Goal: Task Accomplishment & Management: Complete application form

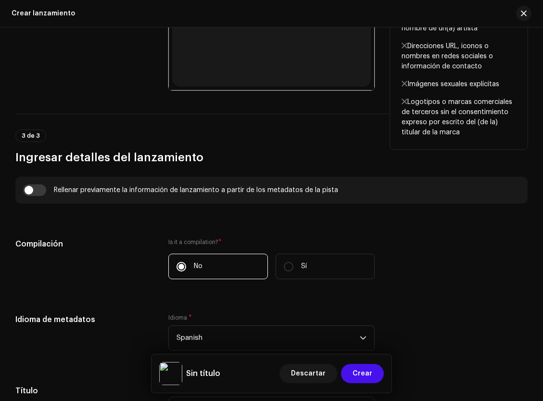
scroll to position [538, 0]
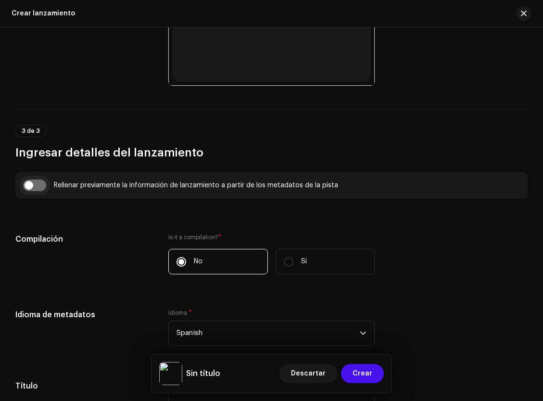
click at [28, 188] on input "checkbox" at bounding box center [34, 186] width 23 height 12
checkbox input "true"
type input "TU MANERA"
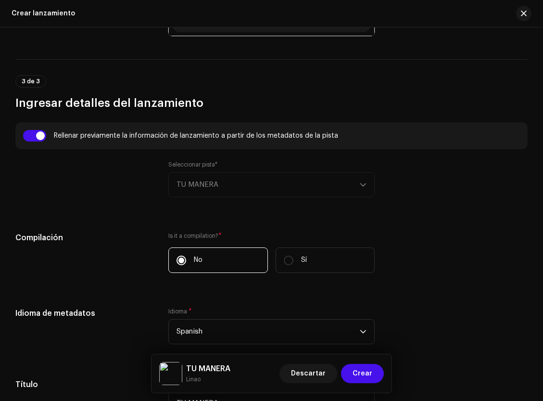
scroll to position [607, 0]
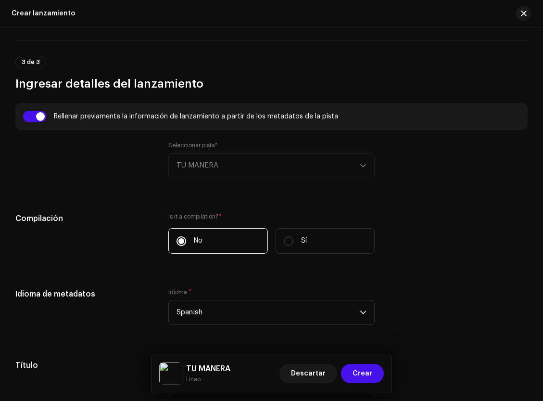
click at [201, 167] on div "Seleccionar pista* TU MANERA" at bounding box center [271, 159] width 206 height 37
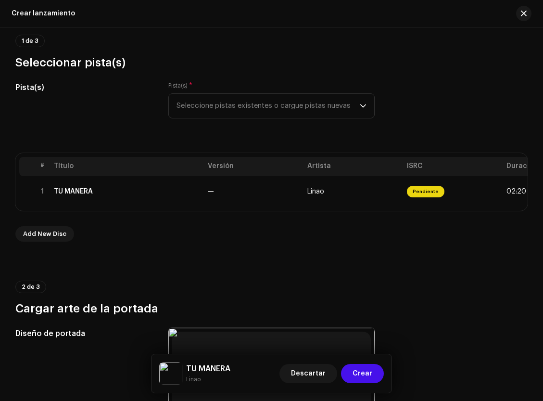
scroll to position [0, 0]
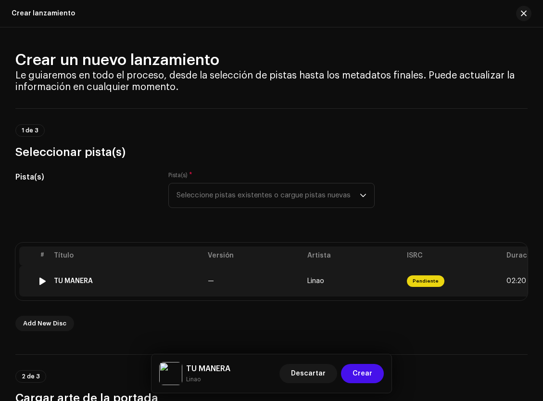
click at [40, 282] on div at bounding box center [42, 281] width 7 height 8
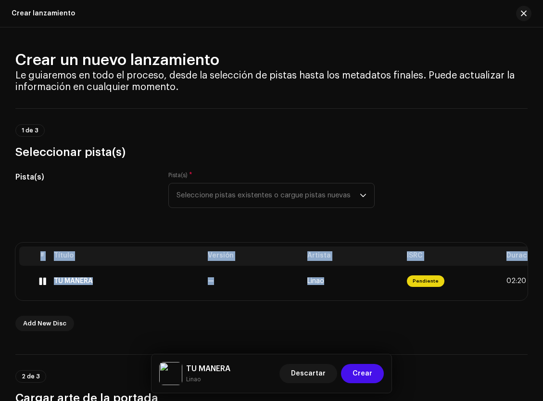
drag, startPoint x: 426, startPoint y: 300, endPoint x: 444, endPoint y: 307, distance: 18.8
click at [495, 296] on div "# Título Versión Artista ISRC Duración 1 TU MANERA — Linao Pendiente 02:20" at bounding box center [271, 272] width 513 height 58
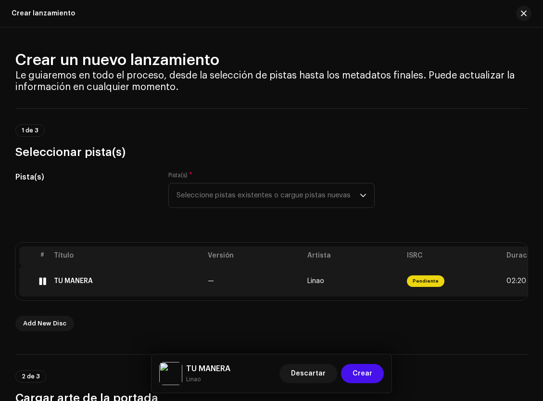
click at [117, 281] on div "TU MANERA" at bounding box center [127, 281] width 146 height 8
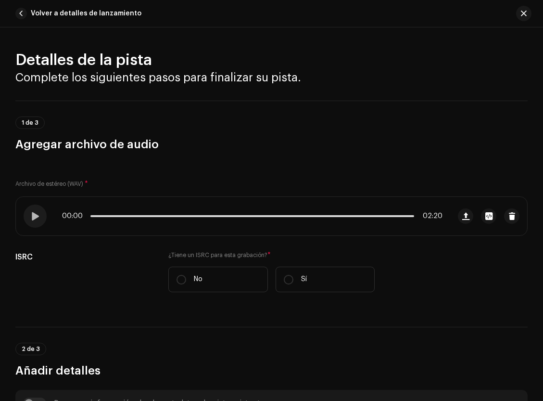
scroll to position [327, 0]
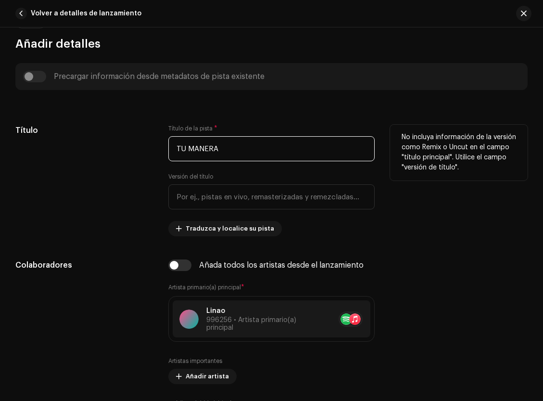
drag, startPoint x: 224, startPoint y: 147, endPoint x: 181, endPoint y: 147, distance: 42.8
click at [181, 147] on input "TU MANERA" at bounding box center [271, 148] width 206 height 25
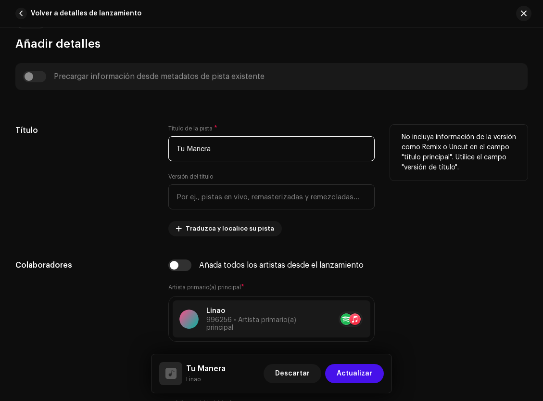
type input "Tu Manera"
click at [70, 191] on div "Título" at bounding box center [84, 181] width 138 height 112
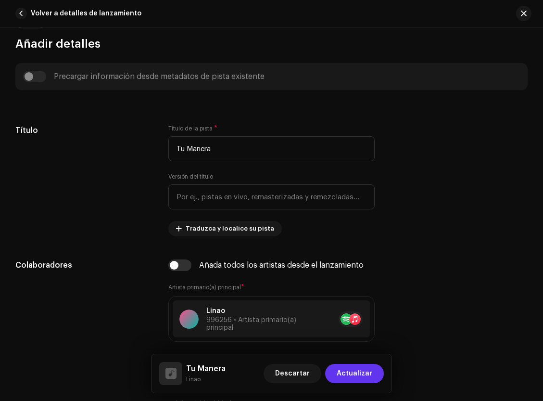
click at [365, 373] on span "Actualizar" at bounding box center [355, 373] width 36 height 19
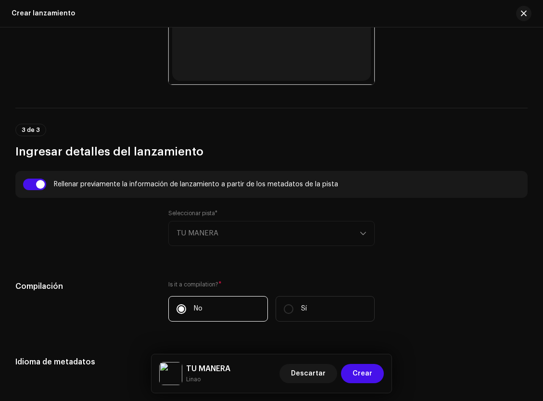
scroll to position [742, 0]
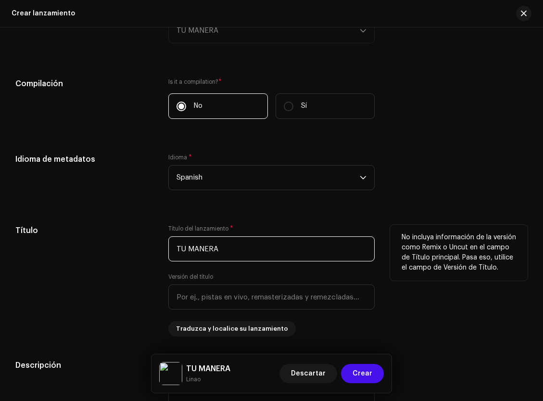
drag, startPoint x: 238, startPoint y: 253, endPoint x: 181, endPoint y: 248, distance: 57.0
click at [181, 248] on input "TU MANERA" at bounding box center [271, 248] width 206 height 25
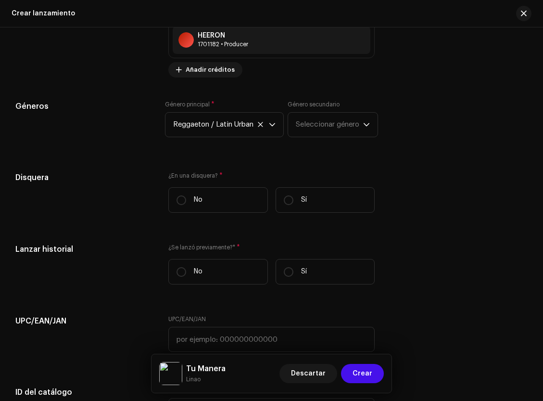
scroll to position [1425, 0]
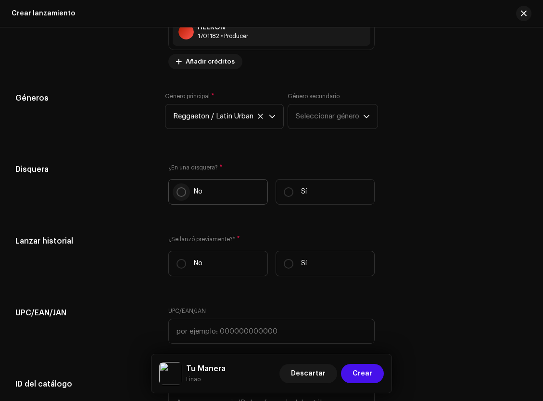
type input "Tu Manera"
click at [183, 197] on p-radiobutton at bounding box center [182, 192] width 10 height 10
click at [183, 197] on input "No" at bounding box center [182, 192] width 10 height 10
radio input "true"
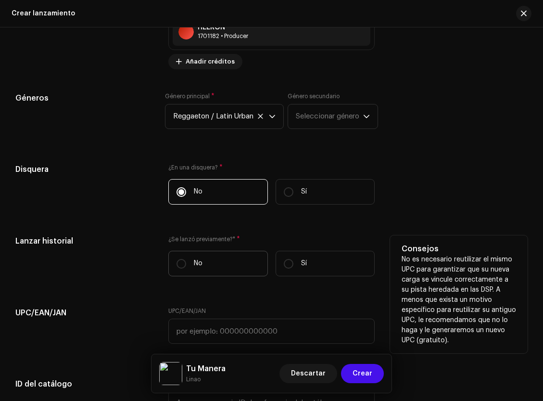
drag, startPoint x: 202, startPoint y: 255, endPoint x: 197, endPoint y: 256, distance: 4.8
click at [202, 256] on label "No" at bounding box center [218, 264] width 100 height 26
click at [186, 259] on input "No" at bounding box center [182, 264] width 10 height 10
radio input "true"
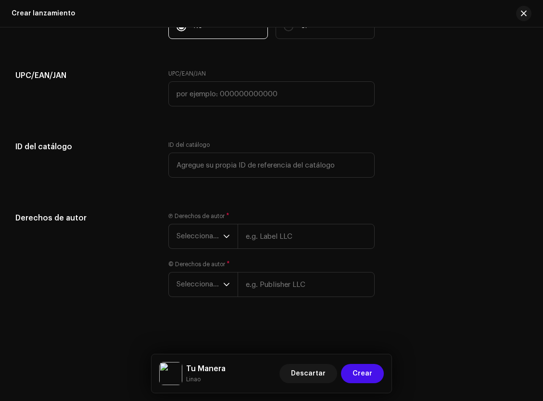
scroll to position [1665, 0]
click at [226, 237] on icon "dropdown trigger" at bounding box center [226, 236] width 7 height 7
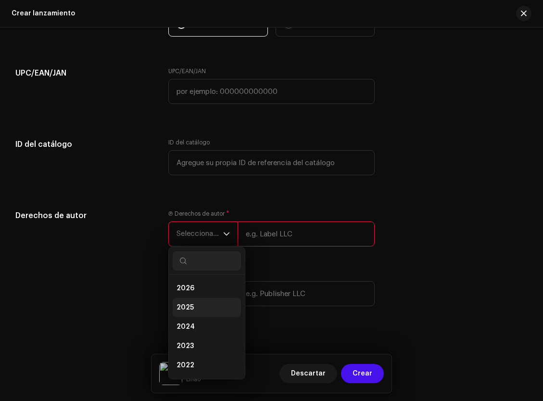
click at [210, 310] on li "2025" at bounding box center [207, 307] width 68 height 19
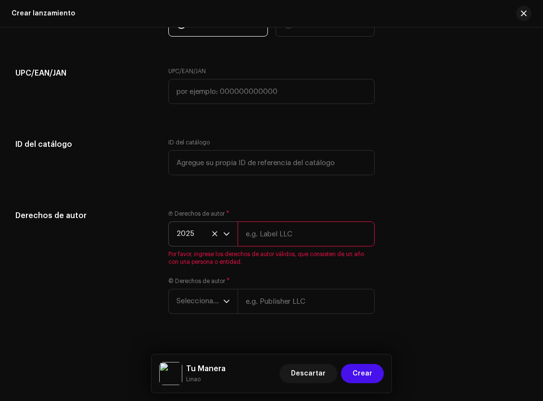
click at [259, 235] on input "text" at bounding box center [306, 233] width 137 height 25
type input "[PERSON_NAME] [PERSON_NAME]"
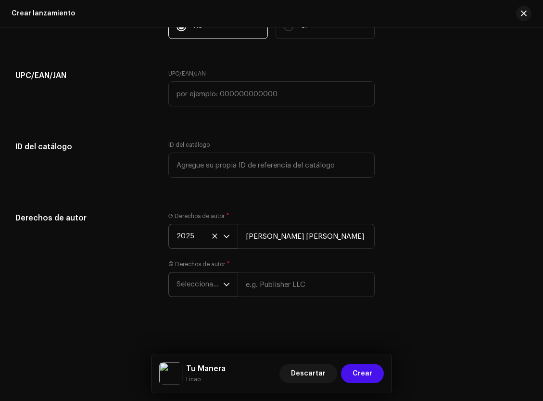
click at [218, 286] on span "Seleccionar año" at bounding box center [200, 284] width 47 height 24
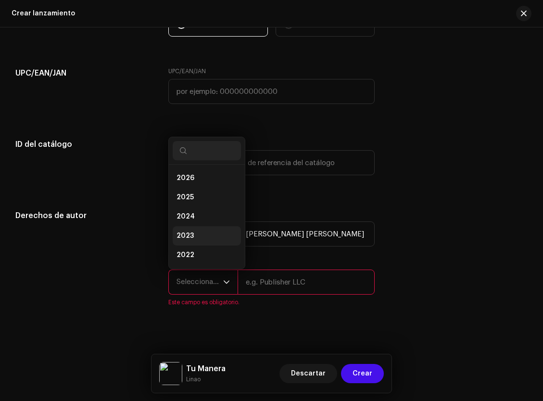
scroll to position [15, 0]
click at [195, 185] on li "2025" at bounding box center [207, 181] width 68 height 19
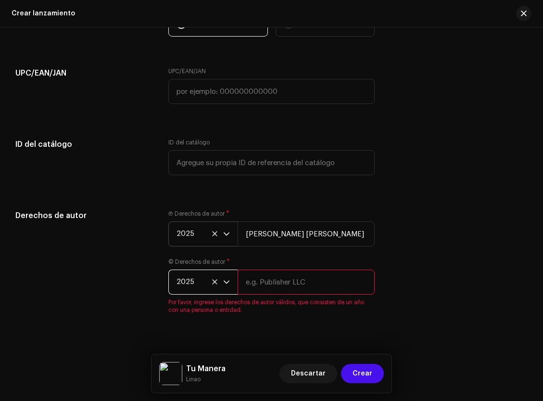
click at [260, 283] on input "text" at bounding box center [306, 282] width 137 height 25
type input "[PERSON_NAME] [PERSON_NAME]"
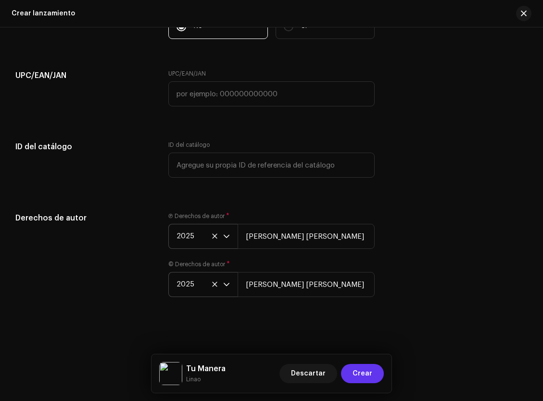
click at [363, 371] on span "Crear" at bounding box center [363, 373] width 20 height 19
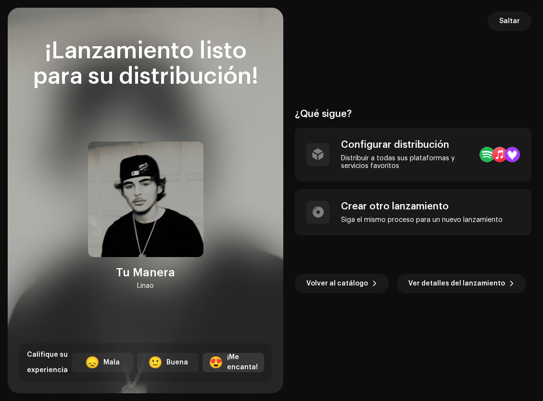
click at [228, 354] on div "¡Me encanta!" at bounding box center [242, 362] width 31 height 20
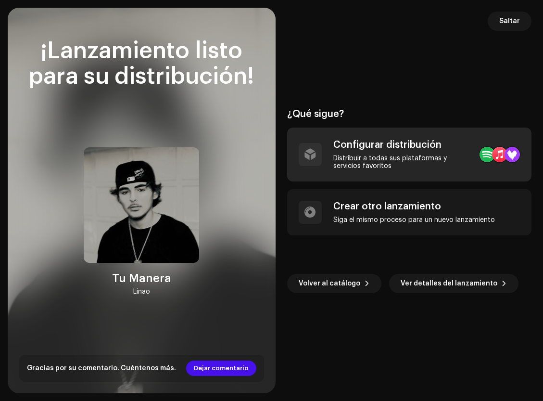
click at [345, 142] on div "Configurar distribución" at bounding box center [403, 145] width 139 height 12
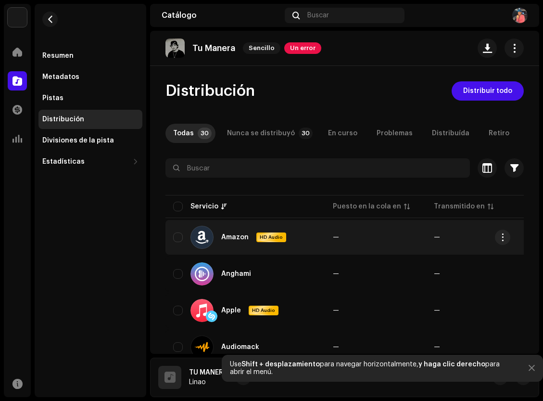
click at [177, 230] on div "Amazon HD Audio" at bounding box center [245, 237] width 144 height 23
click at [180, 236] on input "checkbox" at bounding box center [178, 237] width 10 height 10
checkbox input "true"
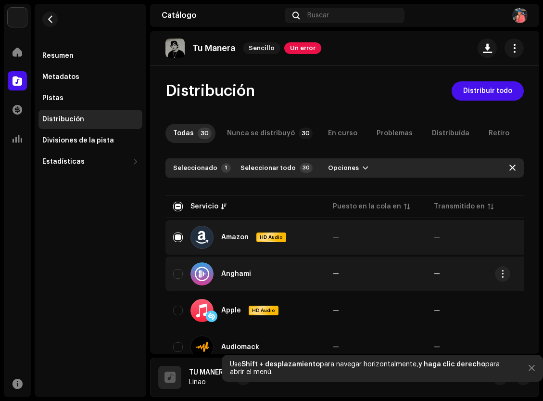
click at [175, 266] on div "Anghami" at bounding box center [245, 273] width 144 height 23
click at [177, 277] on input "Row Unselected" at bounding box center [178, 274] width 10 height 10
checkbox input "true"
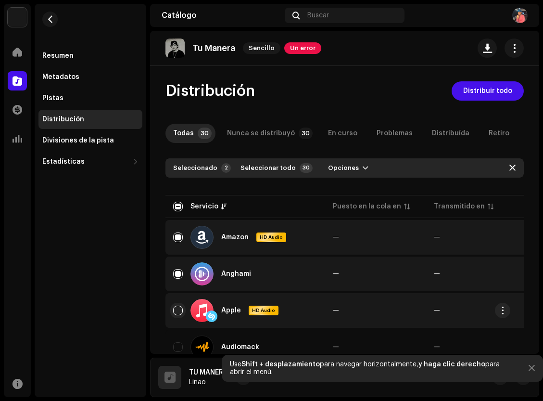
click at [177, 313] on input "Row Unselected" at bounding box center [178, 311] width 10 height 10
checkbox input "true"
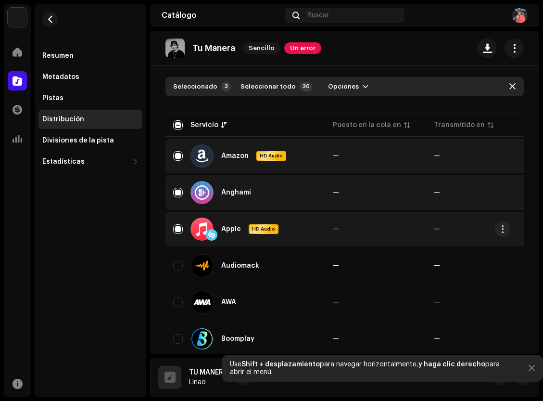
scroll to position [86, 0]
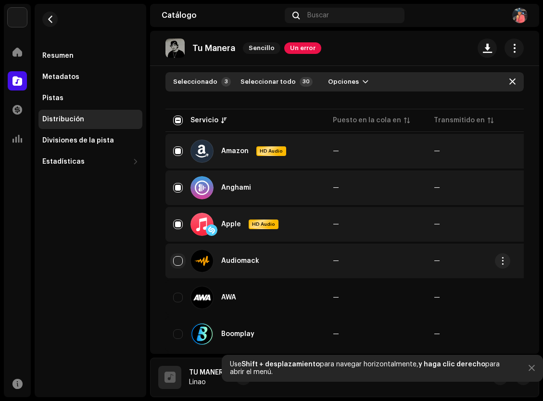
click at [179, 264] on input "Row Unselected" at bounding box center [178, 261] width 10 height 10
checkbox input "true"
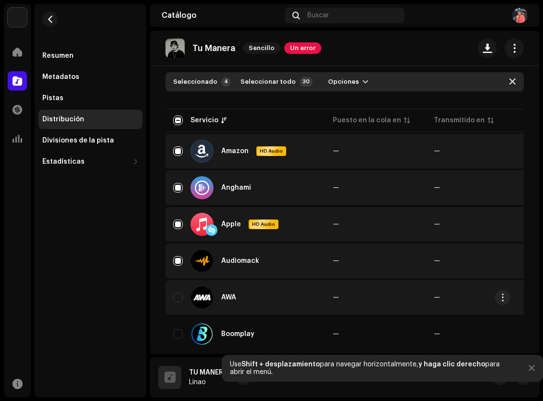
drag, startPoint x: 179, startPoint y: 297, endPoint x: 183, endPoint y: 314, distance: 18.0
click at [179, 297] on input "Row Unselected" at bounding box center [178, 298] width 10 height 10
checkbox input "true"
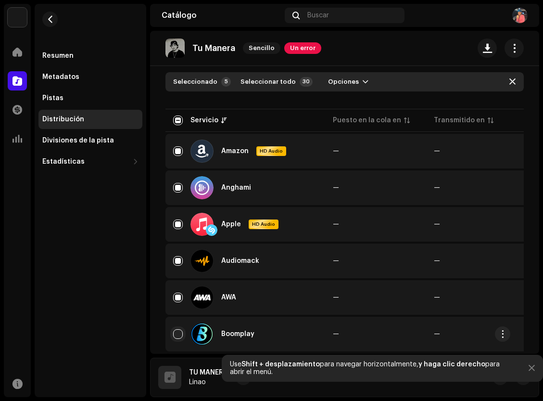
click at [179, 334] on input "Row Unselected" at bounding box center [178, 334] width 10 height 10
checkbox input "true"
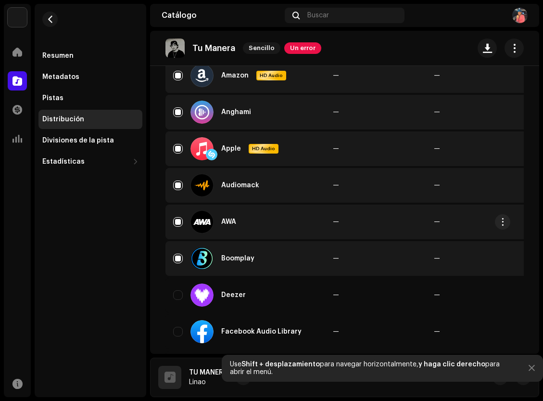
scroll to position [165, 0]
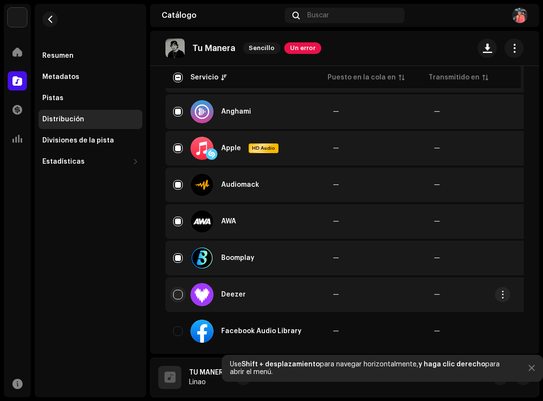
click at [174, 295] on input "Row Unselected" at bounding box center [178, 295] width 10 height 10
checkbox input "true"
click at [177, 256] on input "Row Selected" at bounding box center [178, 258] width 10 height 10
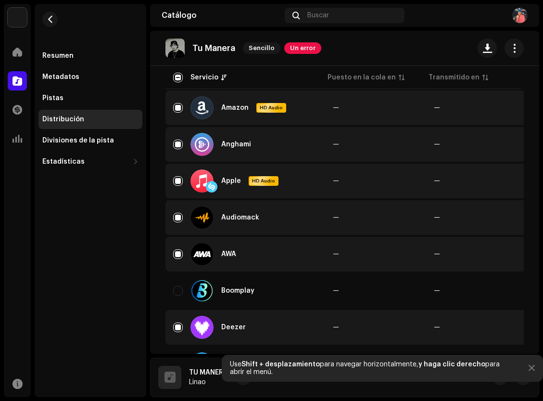
scroll to position [131, 0]
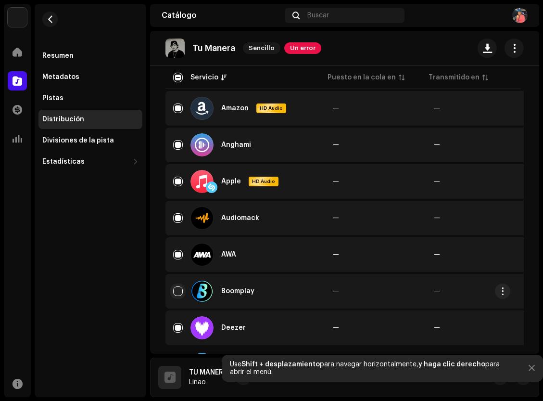
click at [175, 295] on input "Row Unselected" at bounding box center [178, 291] width 10 height 10
checkbox input "true"
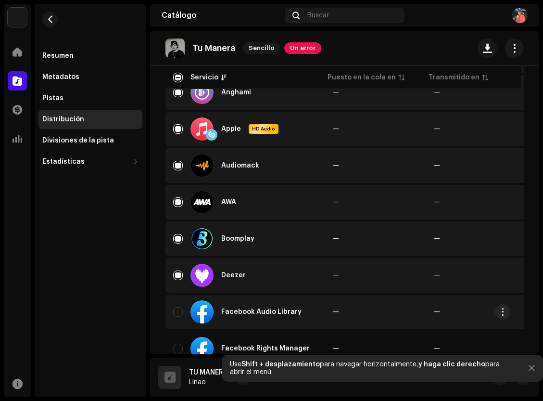
scroll to position [335, 0]
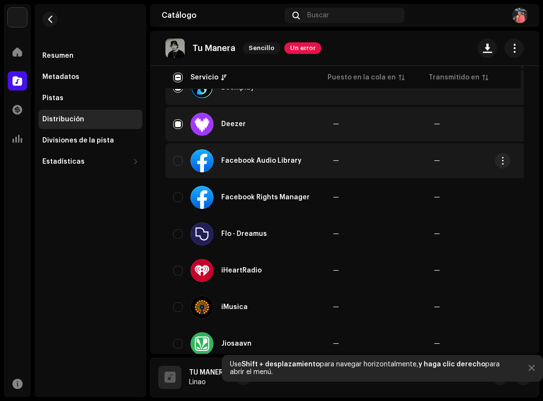
click at [172, 161] on td "Facebook Audio Library" at bounding box center [246, 160] width 160 height 35
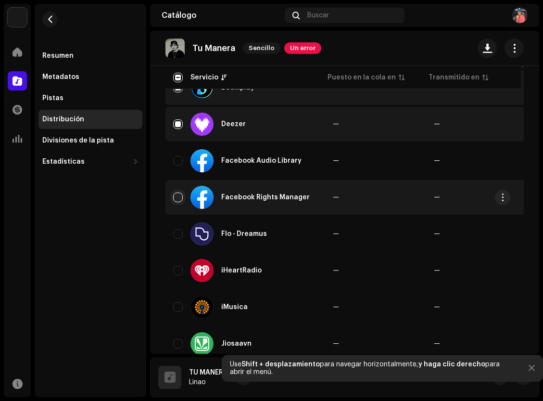
click at [180, 198] on input "Row Unselected" at bounding box center [178, 198] width 10 height 10
checkbox input "true"
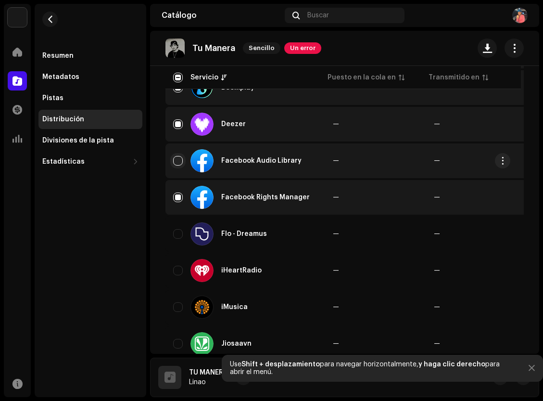
click at [179, 161] on input "Row Unselected" at bounding box center [178, 161] width 10 height 10
checkbox input "true"
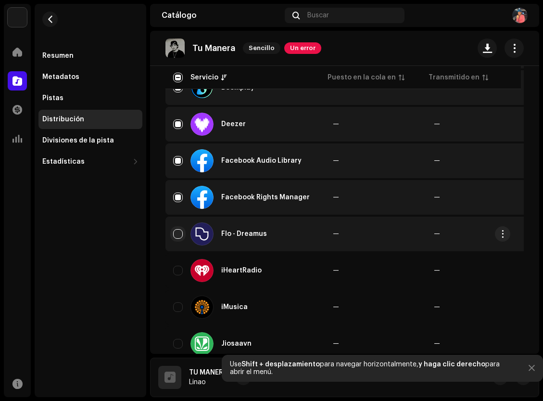
click at [173, 237] on input "Row Unselected" at bounding box center [178, 234] width 10 height 10
checkbox input "true"
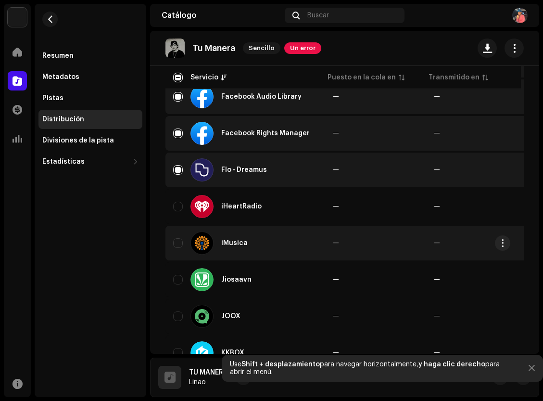
scroll to position [410, 0]
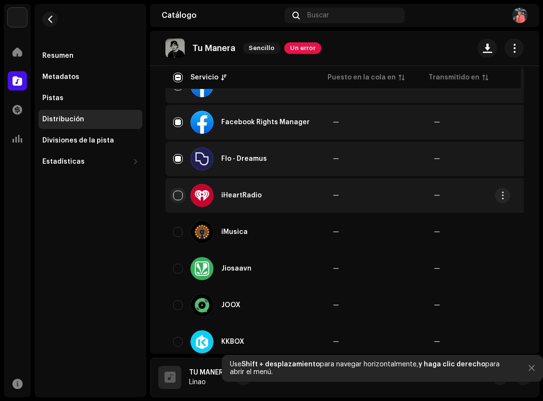
click at [177, 194] on input "Row Unselected" at bounding box center [178, 196] width 10 height 10
checkbox input "true"
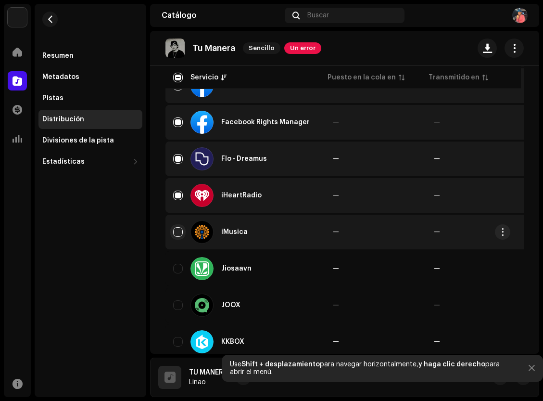
click at [174, 232] on input "Row Unselected" at bounding box center [178, 232] width 10 height 10
checkbox input "true"
drag, startPoint x: 177, startPoint y: 270, endPoint x: 205, endPoint y: 231, distance: 48.5
click at [177, 270] on input "Row Unselected" at bounding box center [178, 269] width 10 height 10
checkbox input "true"
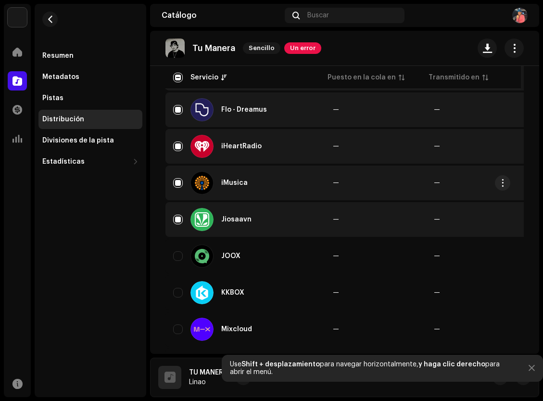
scroll to position [592, 0]
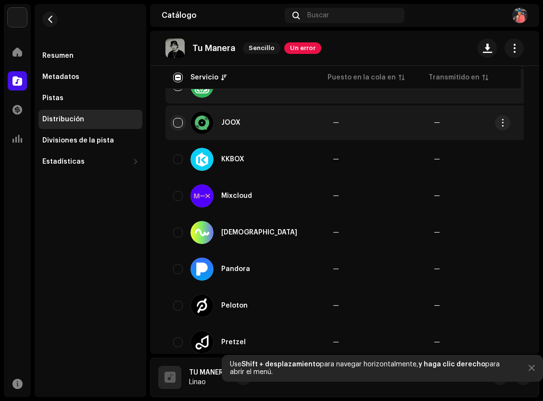
click at [178, 124] on input "Row Unselected" at bounding box center [178, 123] width 10 height 10
checkbox input "true"
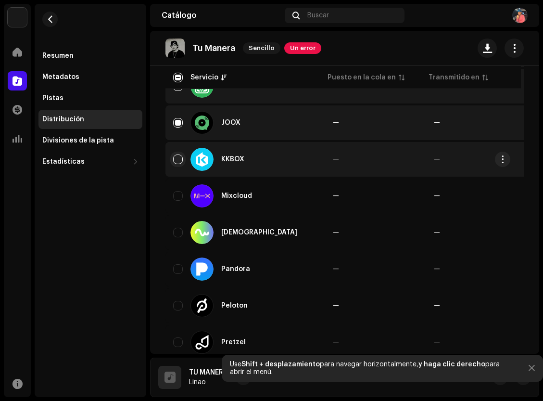
click at [179, 160] on input "Row Unselected" at bounding box center [178, 159] width 10 height 10
checkbox input "true"
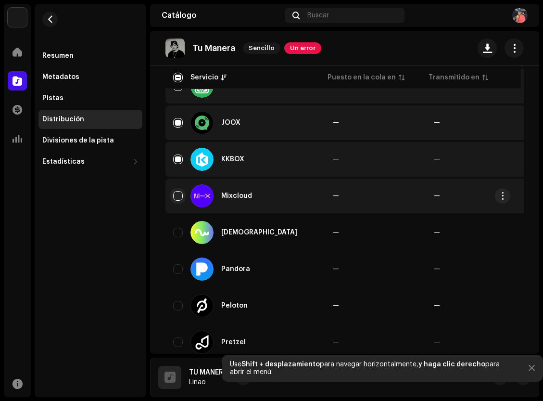
click at [177, 200] on input "Row Unselected" at bounding box center [178, 196] width 10 height 10
checkbox input "true"
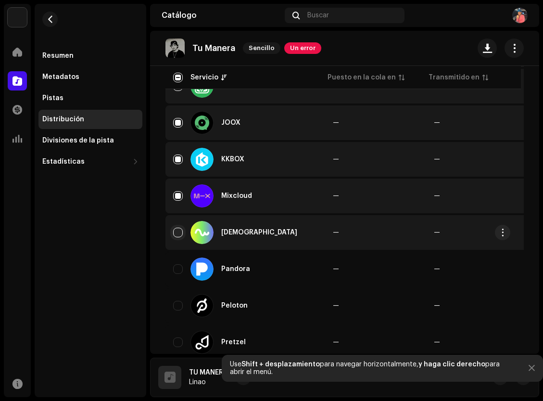
click at [176, 231] on input "Row Unselected" at bounding box center [178, 233] width 10 height 10
checkbox input "true"
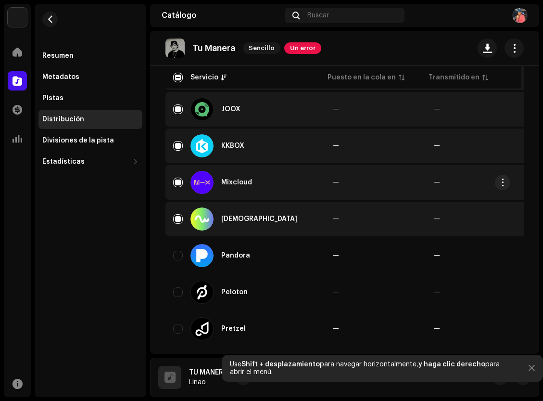
scroll to position [775, 0]
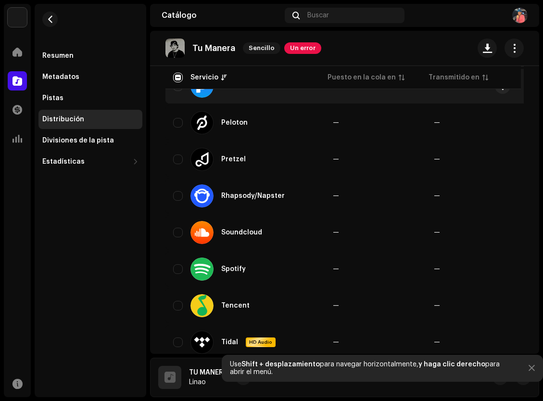
click at [180, 92] on div "Pandora" at bounding box center [245, 86] width 144 height 23
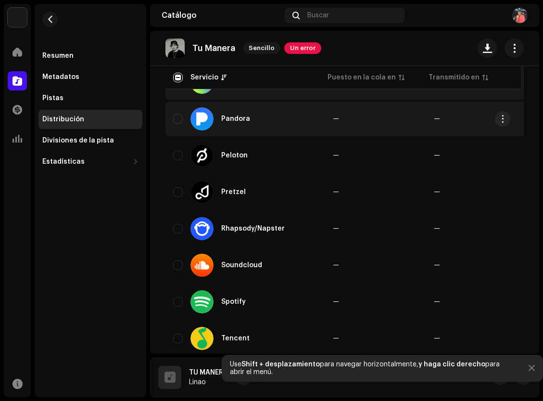
scroll to position [683, 0]
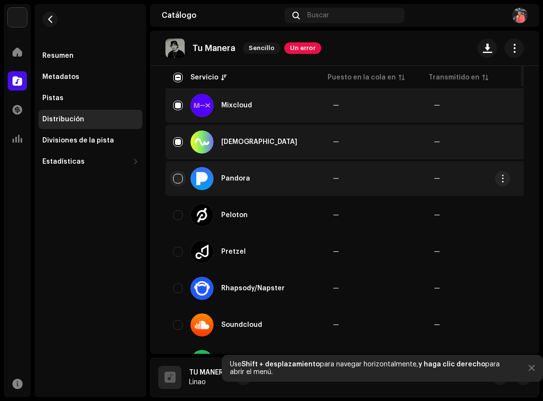
click at [178, 177] on input "Row Unselected" at bounding box center [178, 179] width 10 height 10
checkbox input "true"
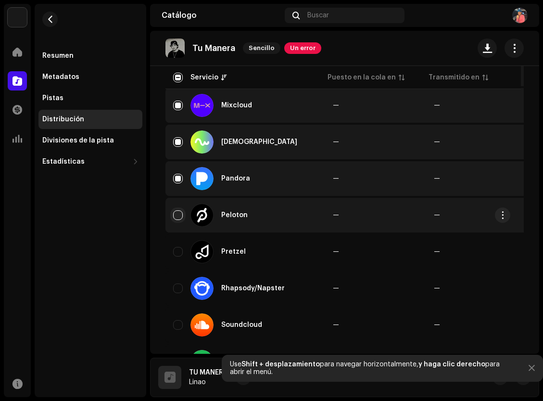
click at [176, 216] on input "Row Unselected" at bounding box center [178, 215] width 10 height 10
checkbox input "true"
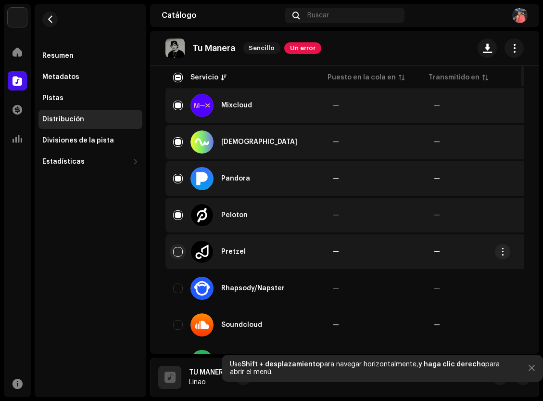
click at [182, 255] on input "Row Unselected" at bounding box center [178, 252] width 10 height 10
checkbox input "true"
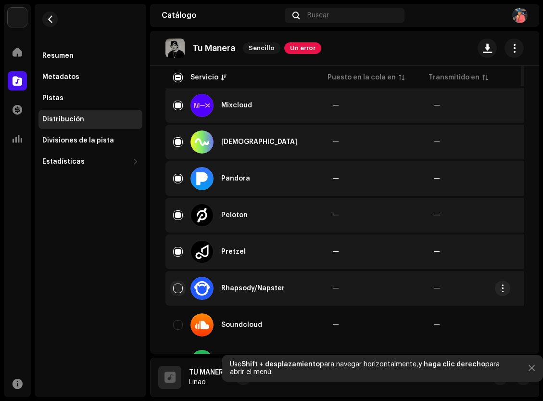
click at [174, 288] on input "Row Unselected" at bounding box center [178, 288] width 10 height 10
checkbox input "true"
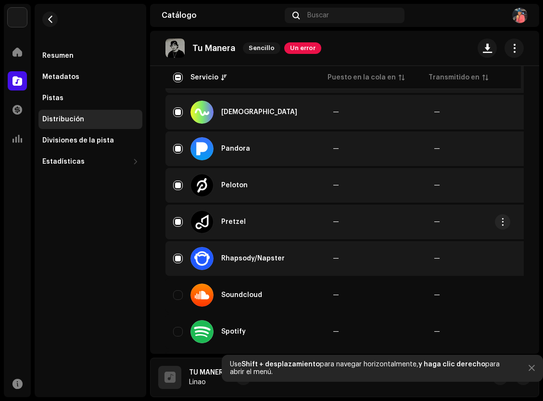
scroll to position [768, 0]
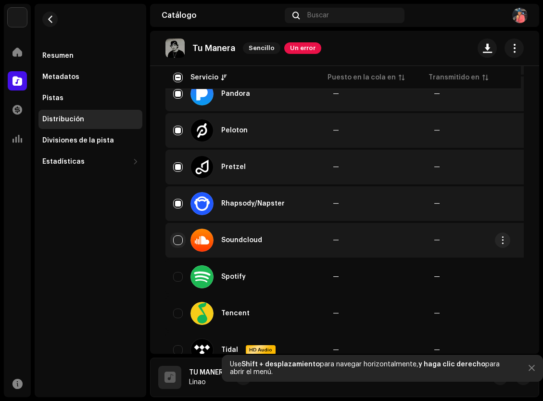
drag, startPoint x: 174, startPoint y: 240, endPoint x: 172, endPoint y: 253, distance: 13.1
click at [174, 241] on input "Row Unselected" at bounding box center [178, 240] width 10 height 10
checkbox input "true"
drag, startPoint x: 179, startPoint y: 277, endPoint x: 184, endPoint y: 248, distance: 29.9
click at [179, 277] on input "Row Unselected" at bounding box center [178, 277] width 10 height 10
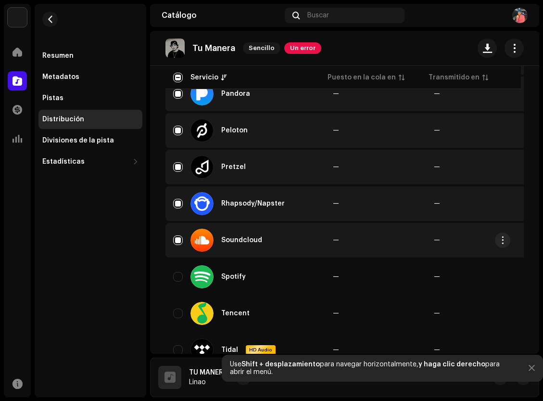
checkbox input "true"
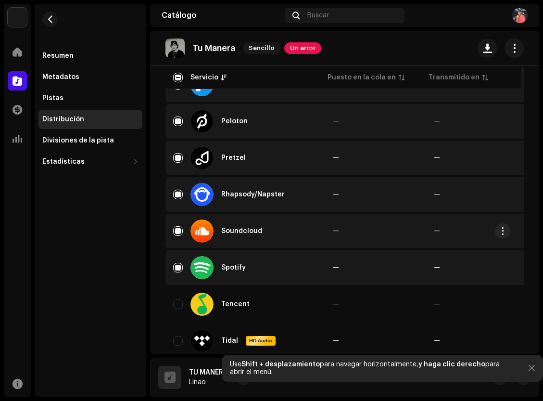
scroll to position [787, 0]
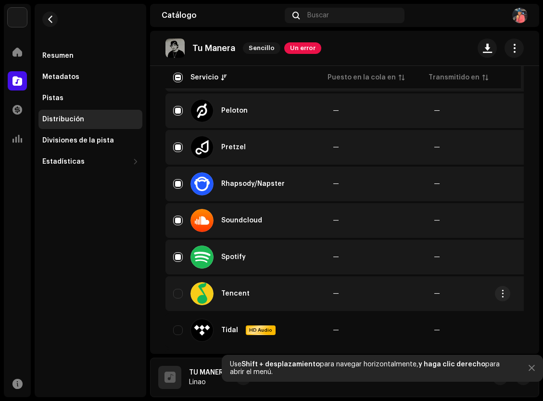
drag, startPoint x: 177, startPoint y: 295, endPoint x: 186, endPoint y: 281, distance: 17.5
click at [177, 295] on input "Row Unselected" at bounding box center [178, 294] width 10 height 10
checkbox input "true"
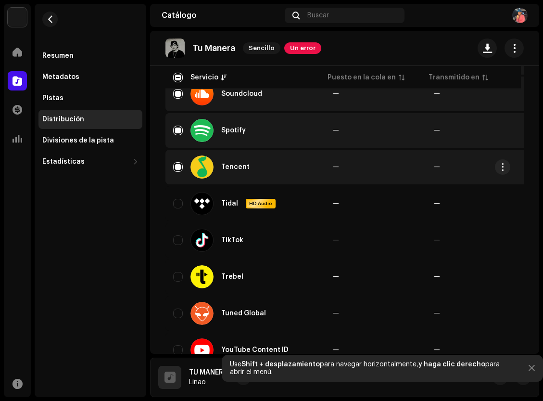
scroll to position [973, 0]
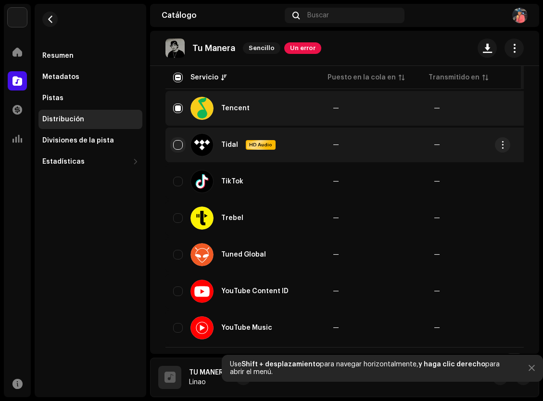
click at [178, 148] on input "Row Unselected" at bounding box center [178, 145] width 10 height 10
checkbox input "true"
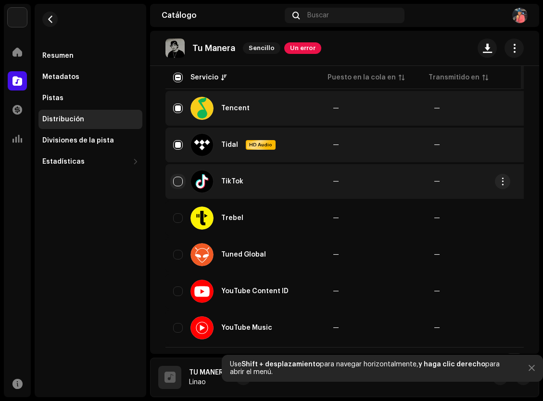
click at [175, 182] on input "Row Unselected" at bounding box center [178, 182] width 10 height 10
checkbox input "true"
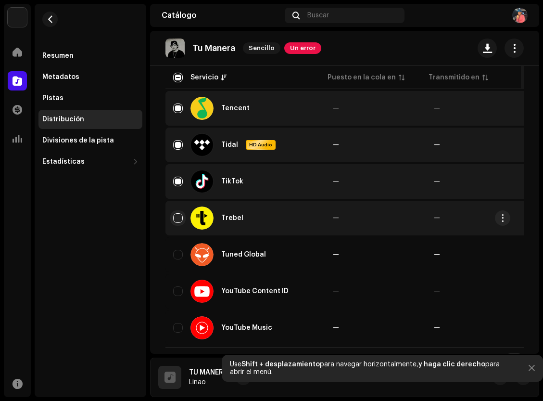
click at [176, 221] on input "Row Unselected" at bounding box center [178, 218] width 10 height 10
checkbox input "true"
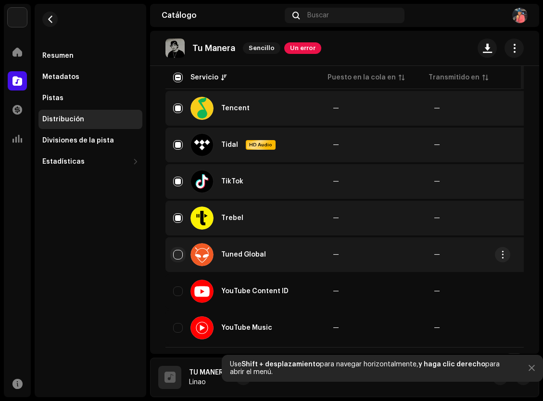
click at [176, 255] on input "Row Unselected" at bounding box center [178, 255] width 10 height 10
checkbox input "true"
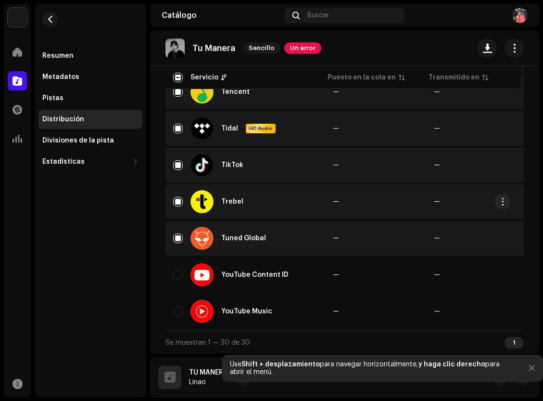
scroll to position [993, 0]
drag, startPoint x: 179, startPoint y: 304, endPoint x: 184, endPoint y: 288, distance: 16.6
click at [179, 307] on input "Row Unselected" at bounding box center [178, 312] width 10 height 10
checkbox input "true"
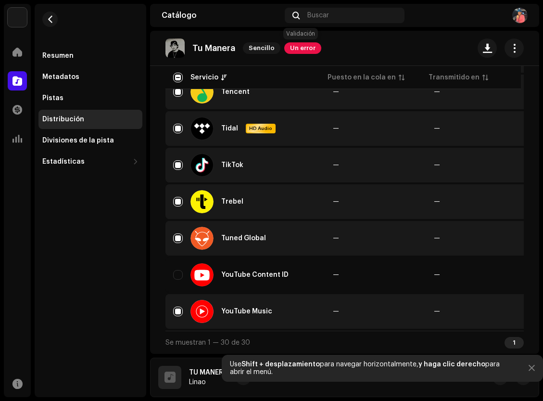
click at [298, 50] on span "Un error" at bounding box center [302, 48] width 37 height 12
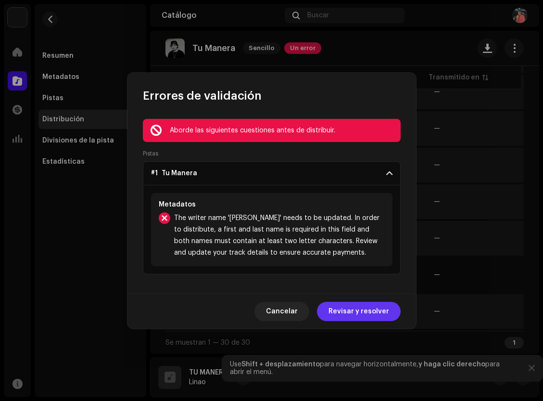
click at [362, 304] on span "Revisar y resolver" at bounding box center [359, 311] width 61 height 19
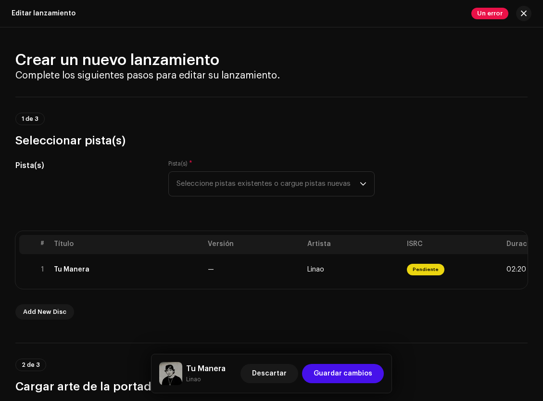
scroll to position [0, 82]
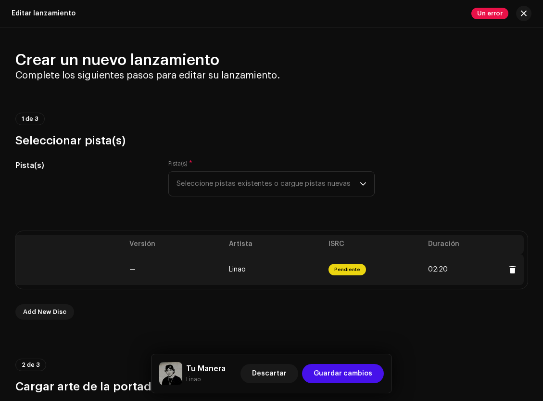
click at [339, 270] on span "Pendiente" at bounding box center [348, 270] width 38 height 12
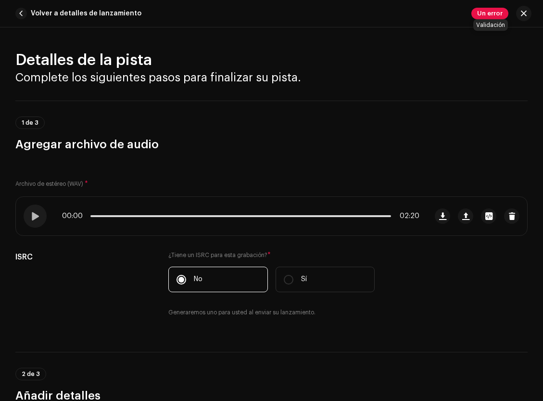
click at [476, 13] on span "Un error" at bounding box center [490, 14] width 37 height 12
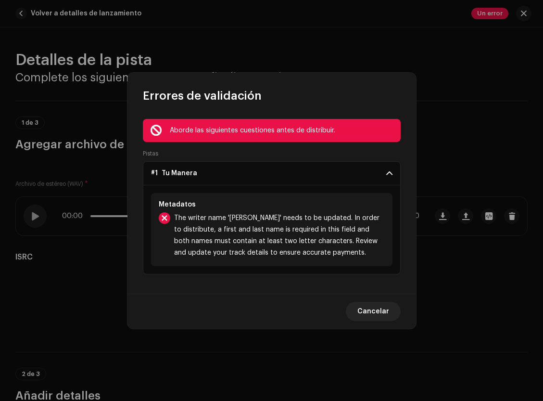
click at [293, 235] on span "The writer name '[PERSON_NAME]' needs to be updated. In order to distribute, a …" at bounding box center [279, 235] width 211 height 46
click at [383, 320] on span "Cancelar" at bounding box center [374, 311] width 32 height 19
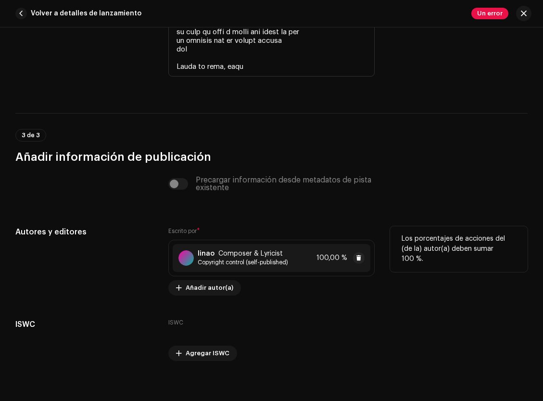
scroll to position [2250, 0]
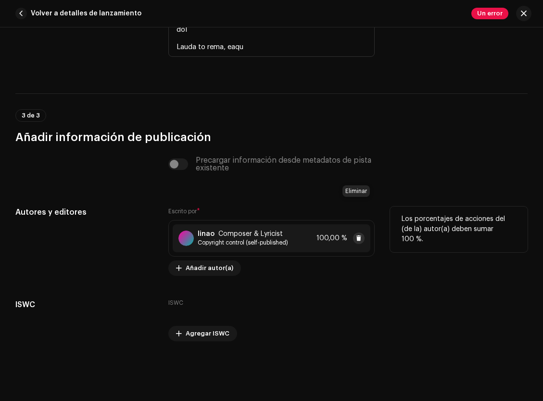
click at [356, 234] on span at bounding box center [359, 238] width 6 height 8
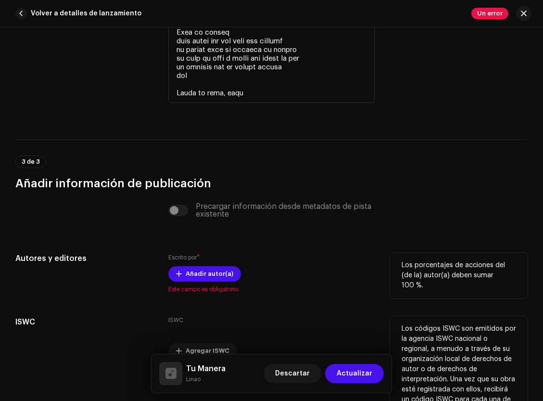
scroll to position [2221, 0]
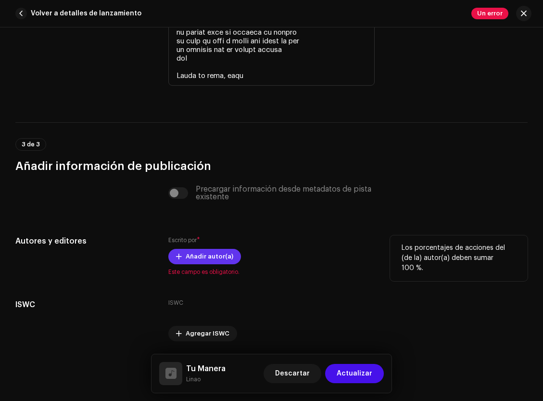
click at [212, 247] on span "Añadir autor(a)" at bounding box center [210, 256] width 48 height 19
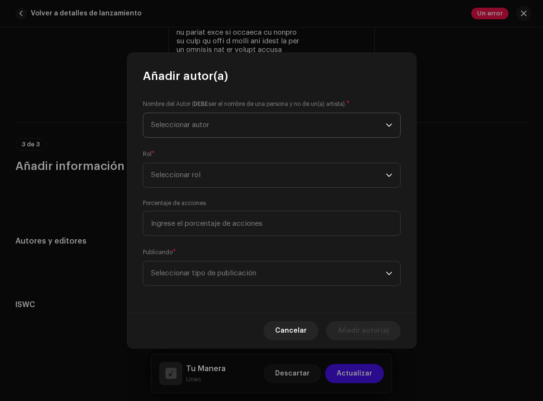
click at [247, 116] on span "Seleccionar autor" at bounding box center [268, 125] width 235 height 24
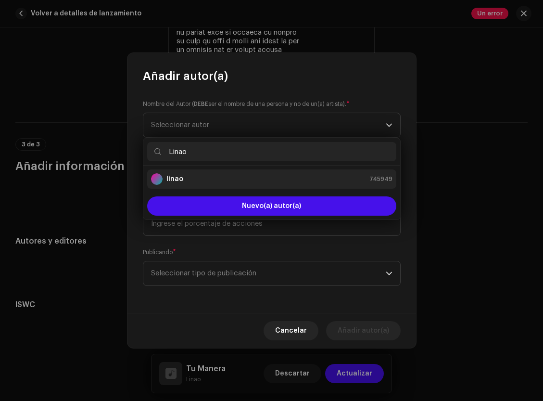
type input "Linao"
click at [292, 185] on li "linao 745949" at bounding box center [271, 178] width 249 height 19
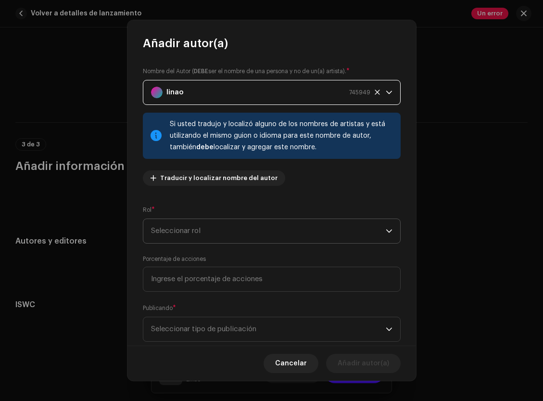
click at [229, 230] on span "Seleccionar rol" at bounding box center [268, 231] width 235 height 24
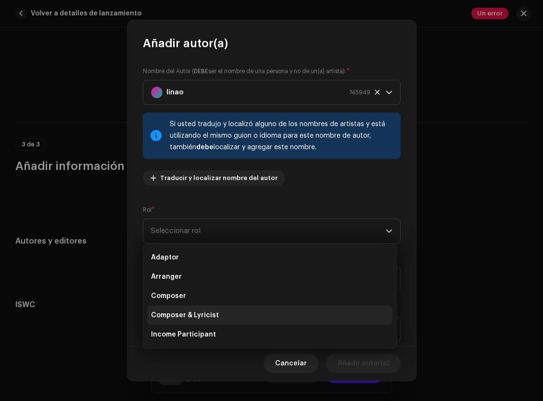
click at [220, 319] on li "Composer & Lyricist" at bounding box center [269, 315] width 245 height 19
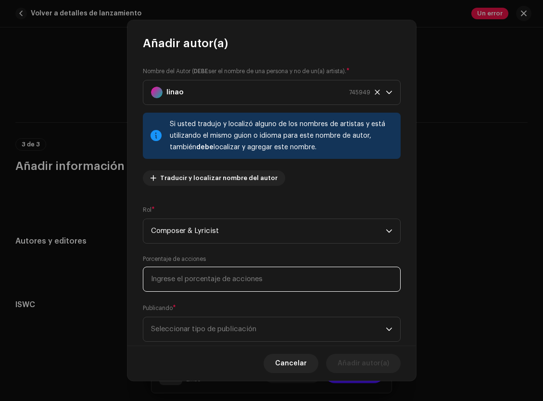
click at [214, 288] on input at bounding box center [272, 279] width 258 height 25
type input "100,00"
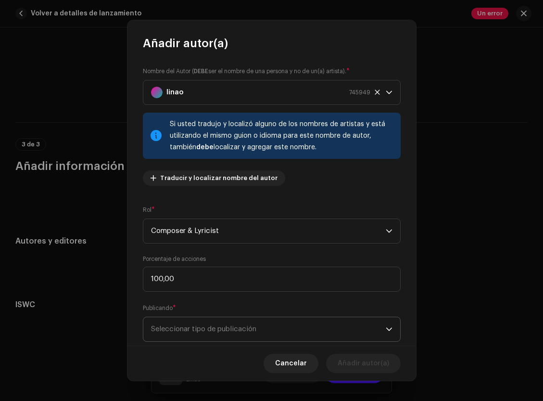
click at [190, 331] on span "Seleccionar tipo de publicación" at bounding box center [268, 329] width 235 height 24
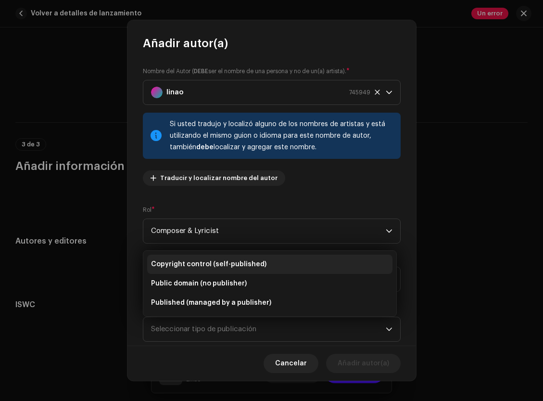
click at [189, 266] on span "Copyright control (self-published)" at bounding box center [209, 264] width 116 height 10
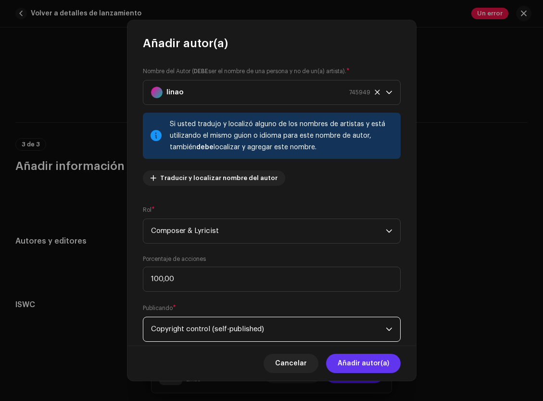
click at [374, 365] on span "Añadir autor(a)" at bounding box center [363, 363] width 51 height 19
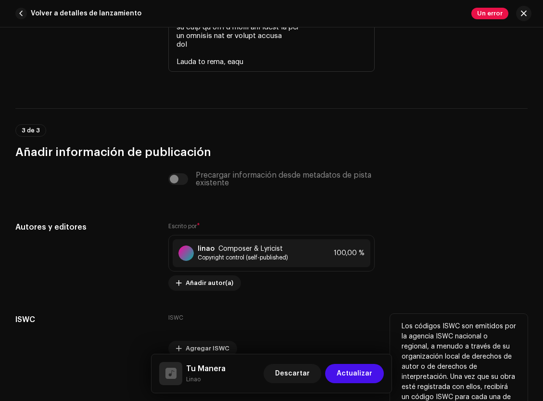
scroll to position [2250, 0]
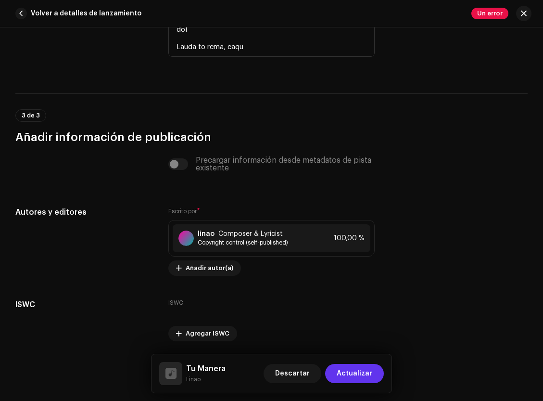
click at [349, 367] on span "Actualizar" at bounding box center [355, 373] width 36 height 19
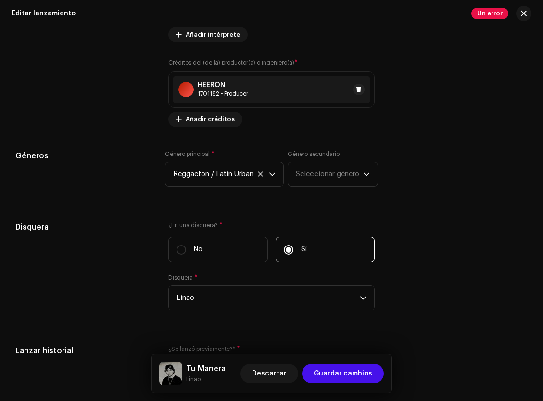
scroll to position [1331, 0]
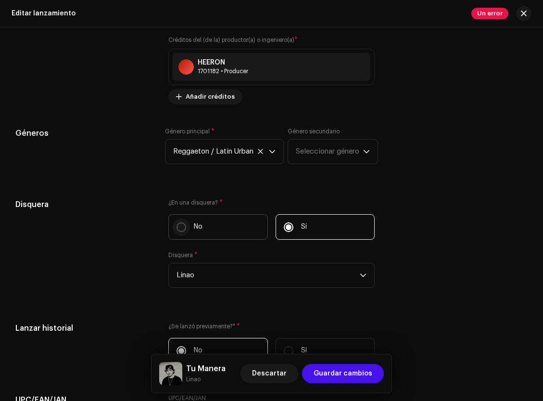
click at [180, 232] on input "No" at bounding box center [182, 227] width 10 height 10
radio input "true"
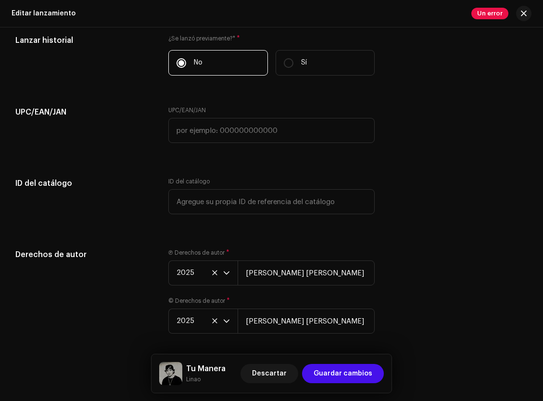
scroll to position [1605, 0]
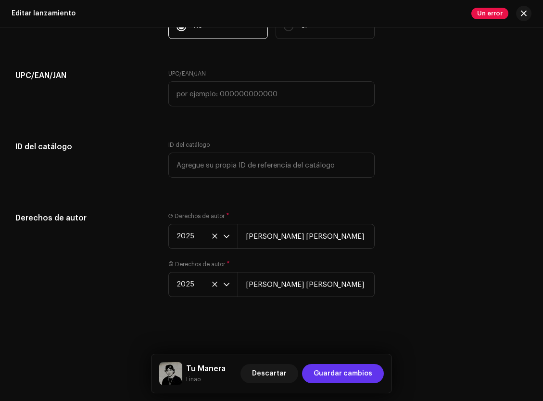
click at [357, 374] on span "Guardar cambios" at bounding box center [343, 373] width 59 height 19
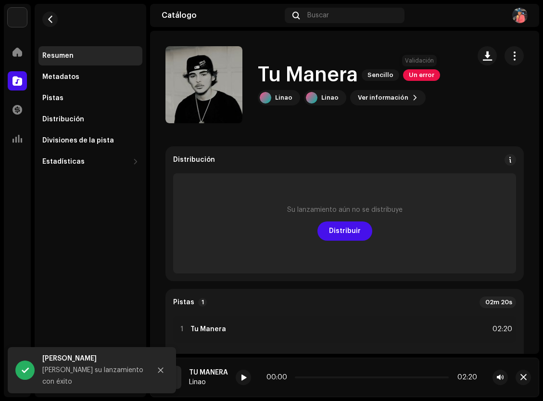
click at [415, 77] on span "Un error" at bounding box center [421, 75] width 37 height 12
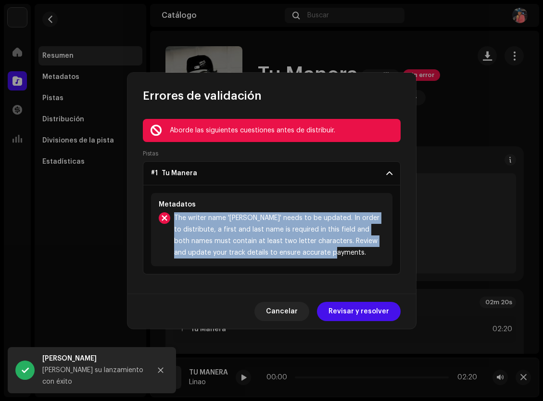
drag, startPoint x: 175, startPoint y: 218, endPoint x: 344, endPoint y: 253, distance: 172.3
click at [344, 253] on span "The writer name '[PERSON_NAME]' needs to be updated. In order to distribute, a …" at bounding box center [279, 235] width 211 height 46
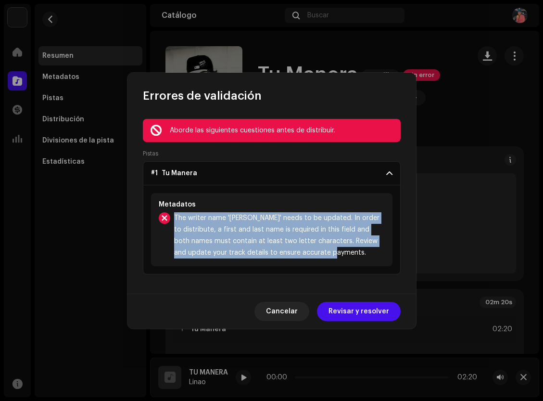
copy span "The writer name '[PERSON_NAME]' needs to be updated. In order to distribute, a …"
click at [347, 308] on span "Revisar y resolver" at bounding box center [359, 311] width 61 height 19
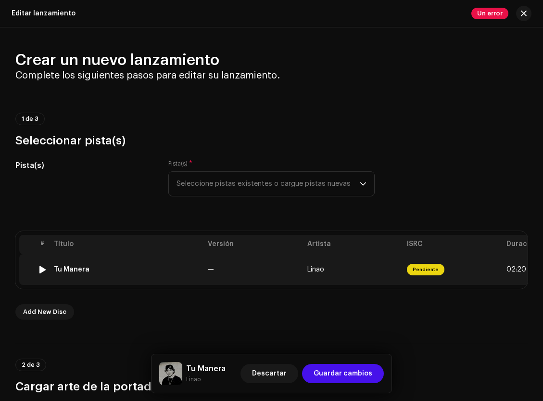
click at [90, 274] on td "Tu Manera" at bounding box center [127, 269] width 154 height 31
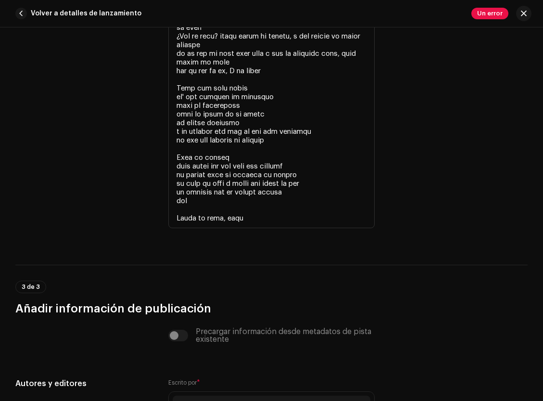
scroll to position [2250, 0]
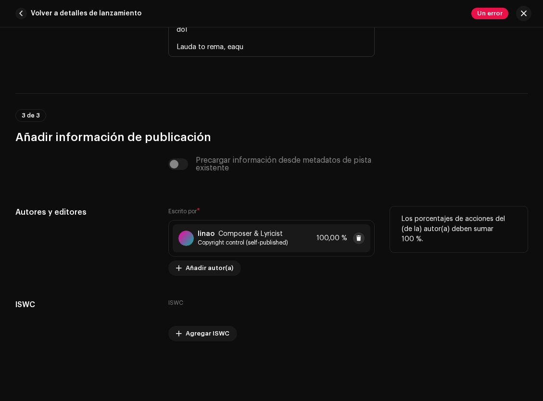
click at [358, 234] on span at bounding box center [359, 238] width 6 height 8
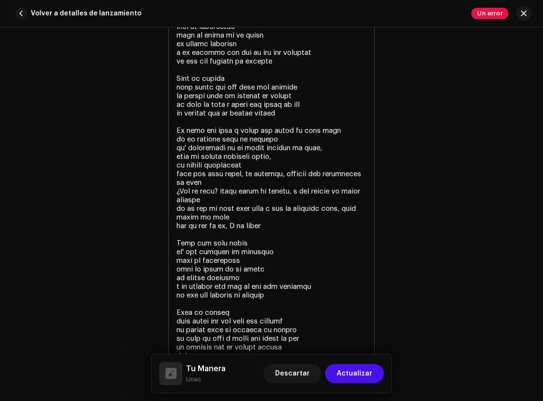
scroll to position [2118, 0]
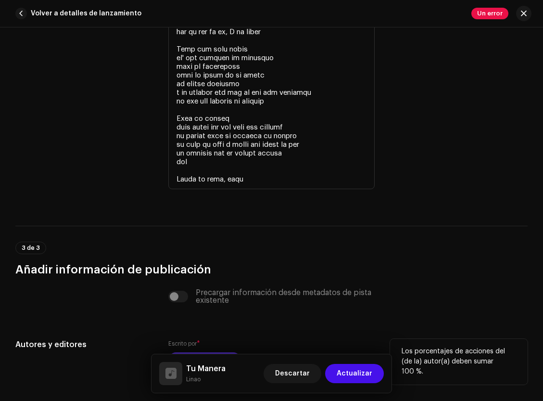
click at [214, 350] on span "Añadir autor(a)" at bounding box center [210, 359] width 48 height 19
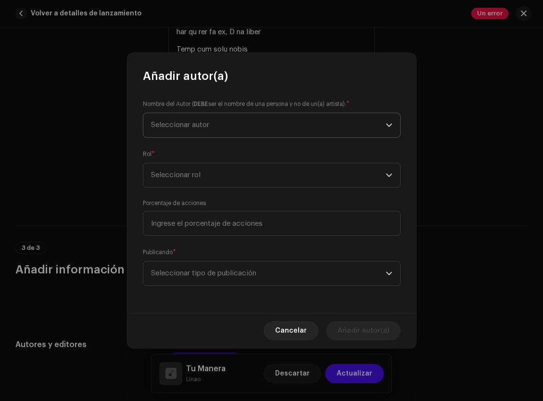
click at [207, 122] on span "Seleccionar autor" at bounding box center [180, 124] width 58 height 7
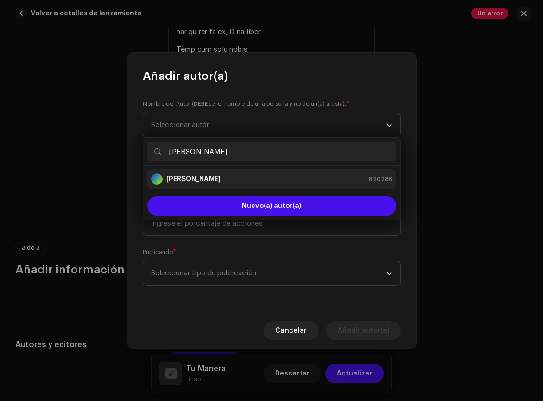
type input "[PERSON_NAME]"
click at [242, 179] on div "[PERSON_NAME] 820286" at bounding box center [272, 179] width 242 height 12
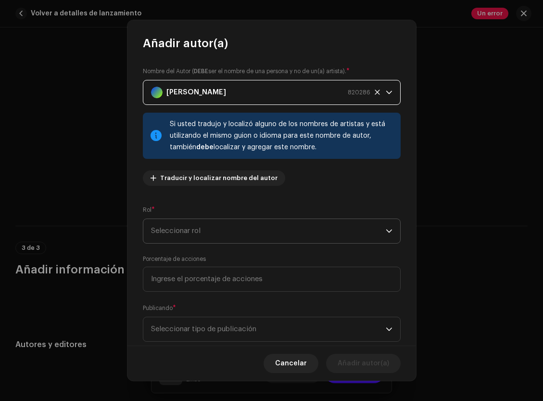
click at [236, 222] on span "Seleccionar rol" at bounding box center [268, 231] width 235 height 24
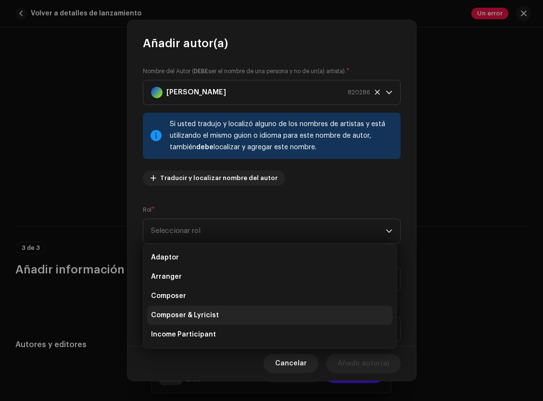
click at [204, 322] on li "Composer & Lyricist" at bounding box center [269, 315] width 245 height 19
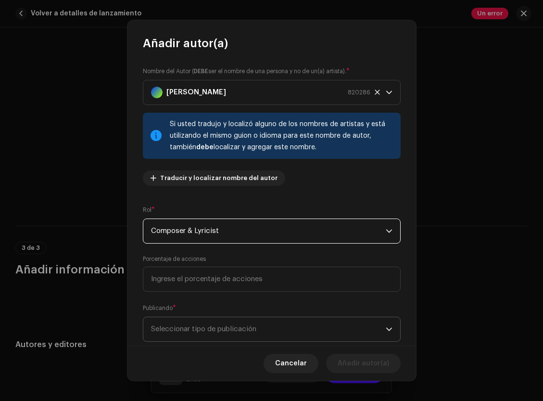
click at [201, 319] on span "Seleccionar tipo de publicación" at bounding box center [268, 329] width 235 height 24
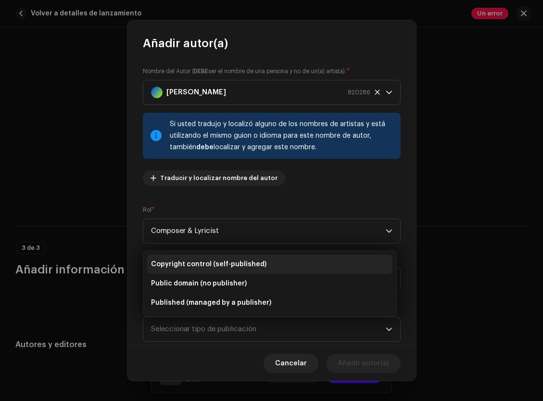
click at [194, 264] on span "Copyright control (self-published)" at bounding box center [209, 264] width 116 height 10
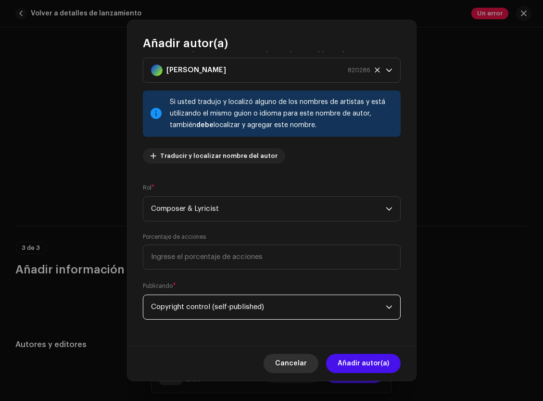
scroll to position [23, 0]
click at [350, 361] on span "Añadir autor(a)" at bounding box center [363, 363] width 51 height 19
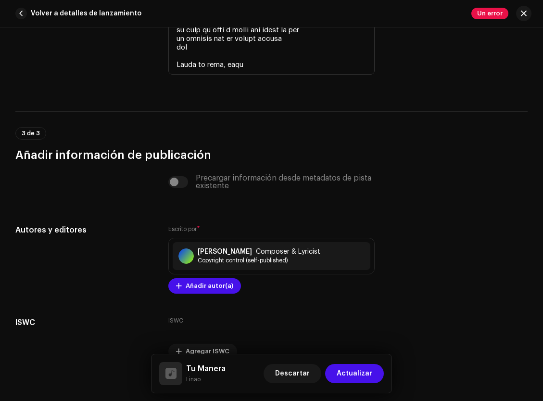
scroll to position [2250, 0]
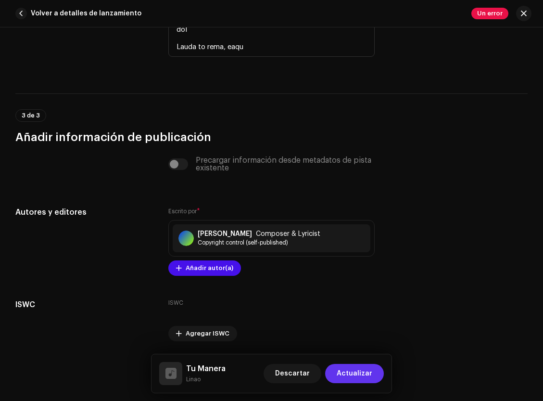
click at [360, 365] on span "Actualizar" at bounding box center [355, 373] width 36 height 19
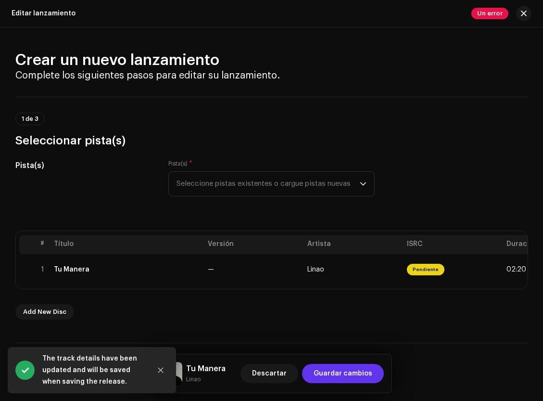
click at [337, 367] on span "Guardar cambios" at bounding box center [343, 373] width 59 height 19
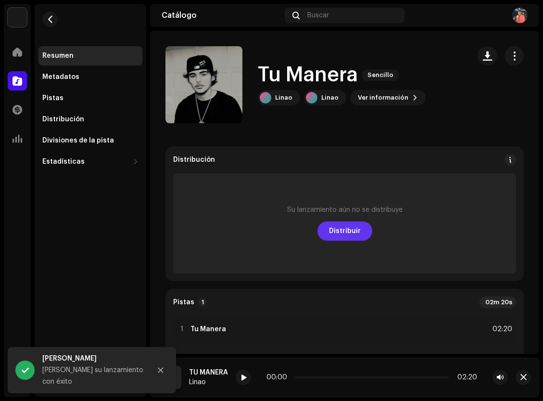
click at [354, 226] on span "Distribuir" at bounding box center [345, 230] width 32 height 19
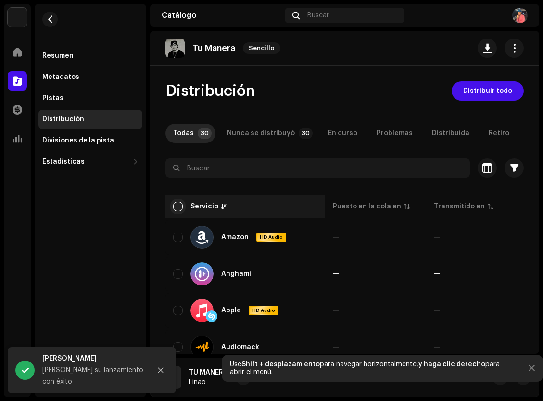
click at [177, 205] on input "checkbox" at bounding box center [178, 207] width 10 height 10
checkbox input "true"
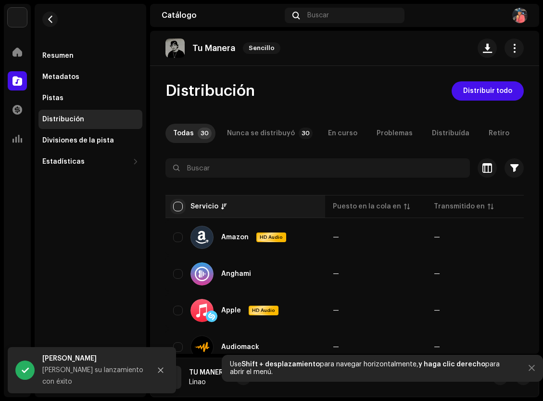
checkbox input "true"
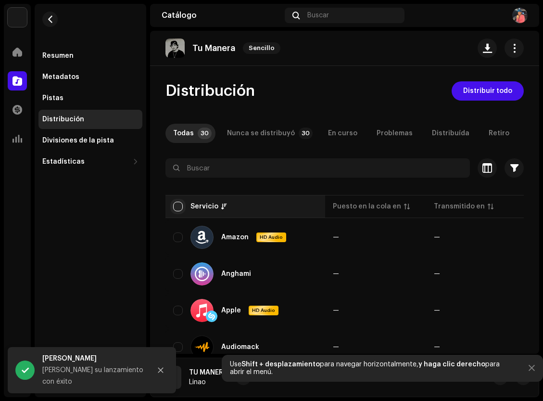
checkbox input "true"
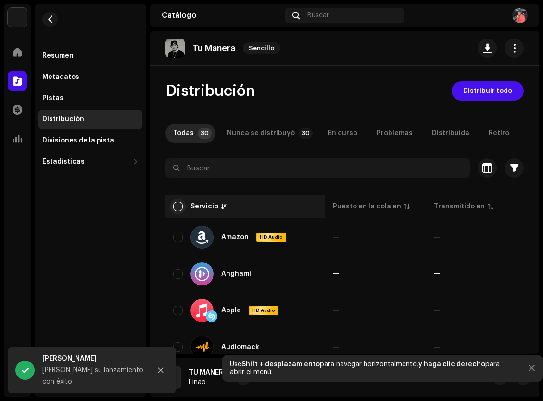
checkbox input "true"
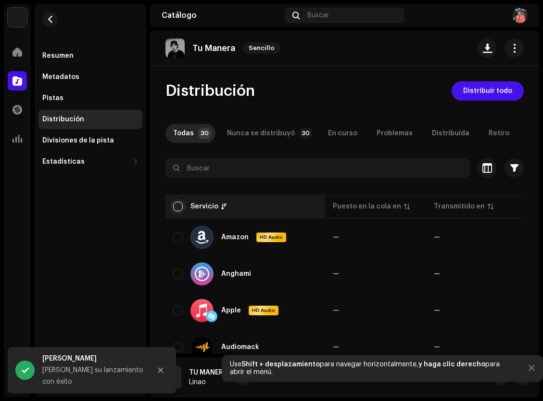
checkbox input "true"
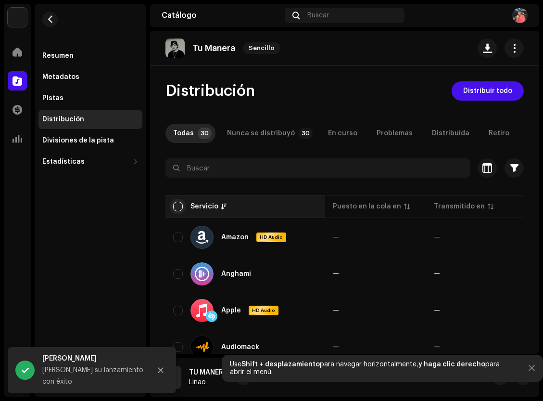
checkbox input "true"
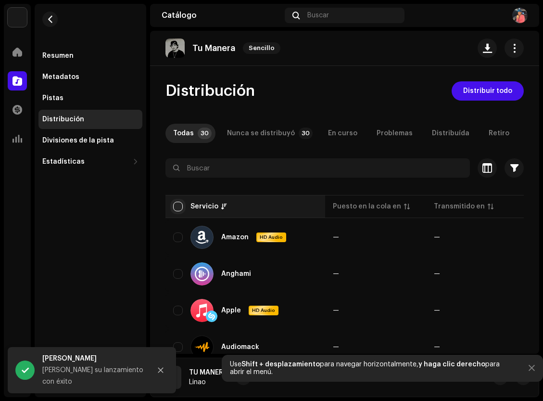
checkbox input "true"
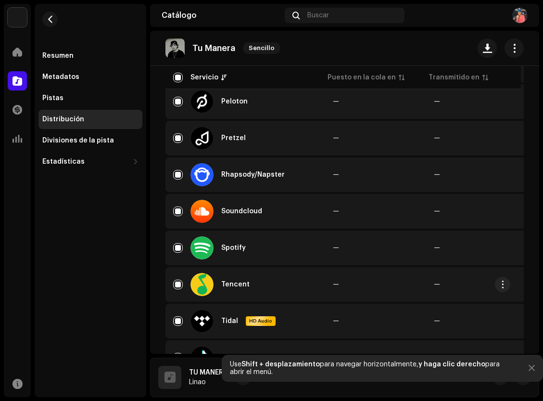
scroll to position [993, 0]
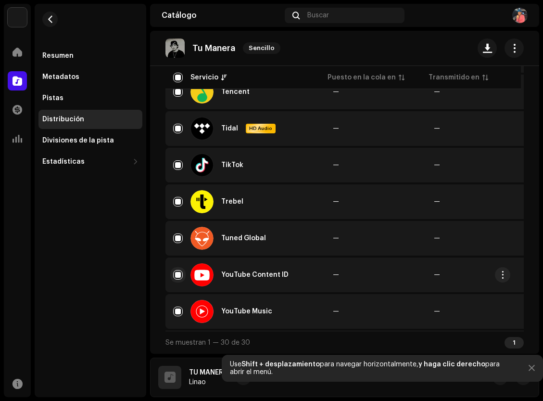
click at [177, 270] on input "Row Selected" at bounding box center [178, 275] width 10 height 10
checkbox input "false"
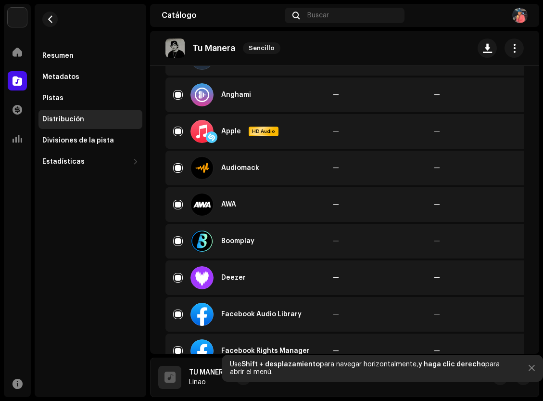
scroll to position [0, 0]
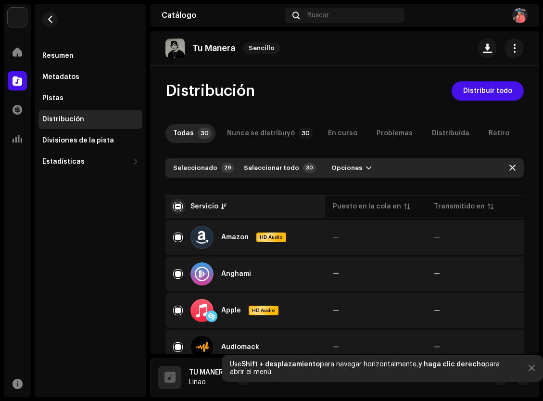
click at [177, 206] on input "checkbox" at bounding box center [178, 207] width 10 height 10
checkbox input "true"
click at [178, 205] on input "checkbox" at bounding box center [178, 207] width 10 height 10
checkbox input "false"
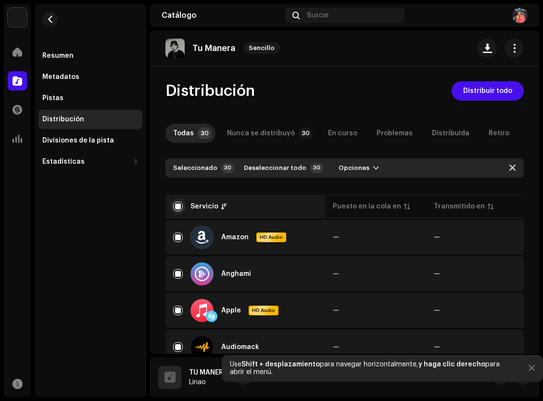
checkbox input "false"
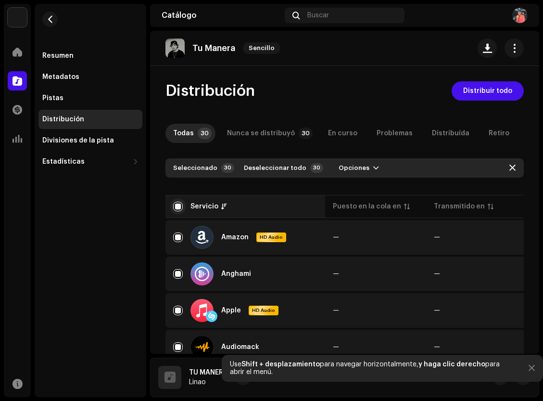
checkbox input "false"
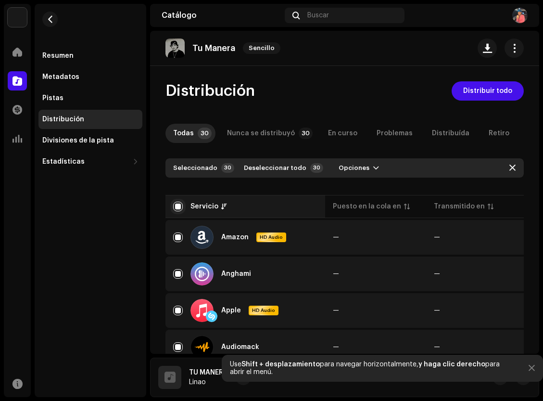
checkbox input "false"
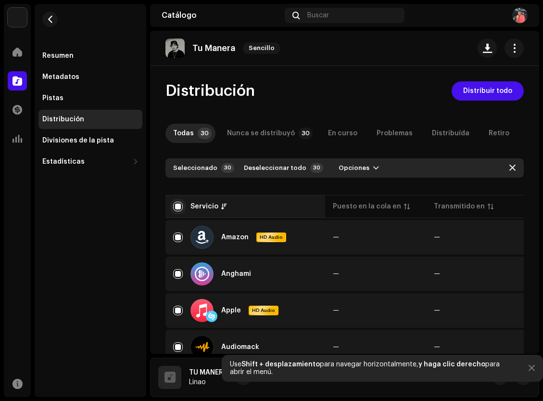
checkbox input "false"
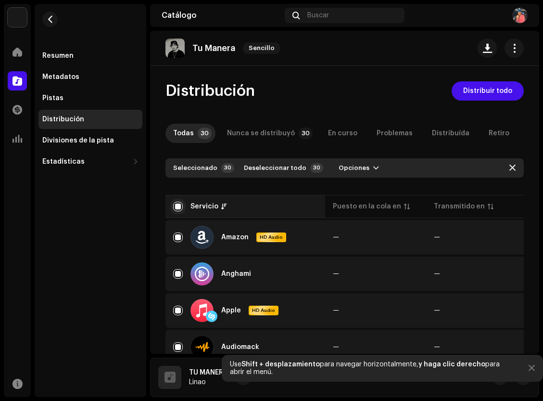
checkbox input "false"
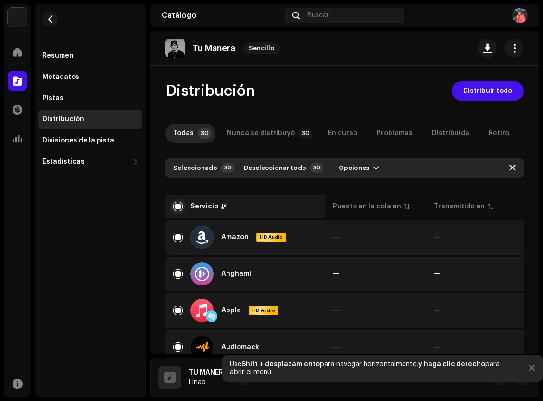
checkbox input "false"
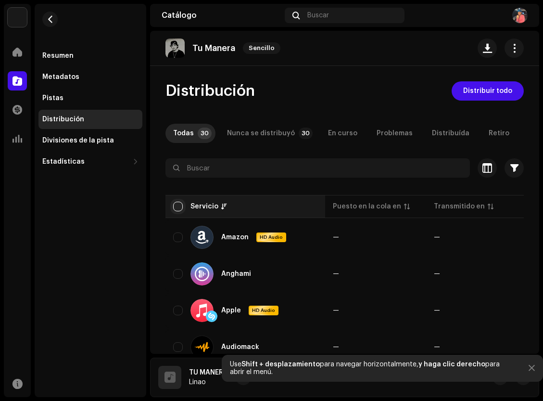
click at [177, 206] on input "checkbox" at bounding box center [178, 207] width 10 height 10
checkbox input "true"
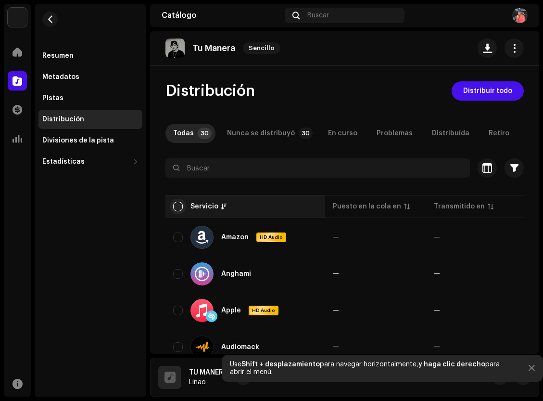
checkbox input "true"
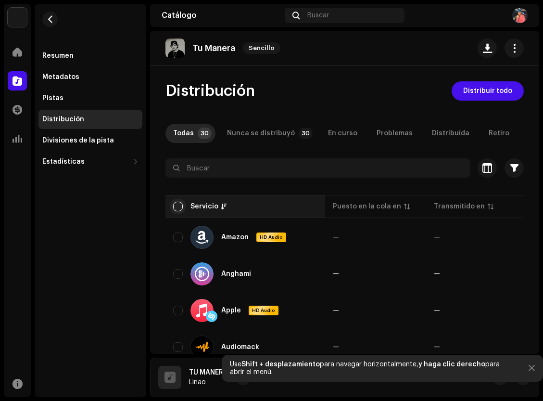
checkbox input "true"
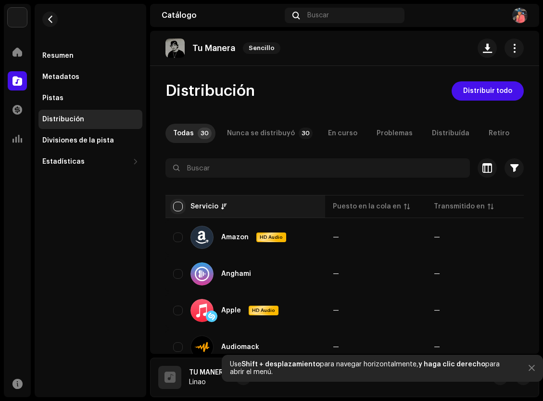
checkbox input "true"
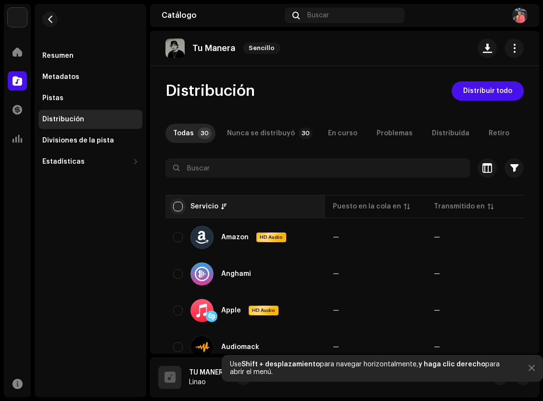
checkbox input "true"
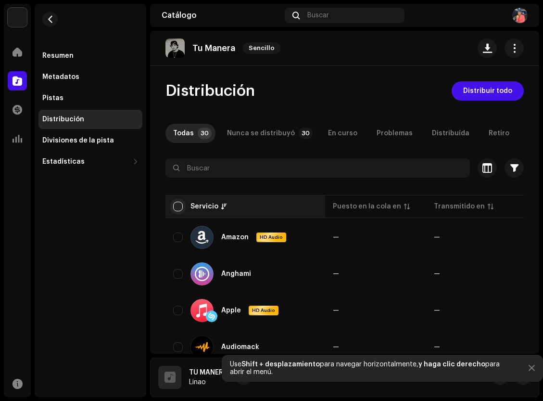
checkbox input "true"
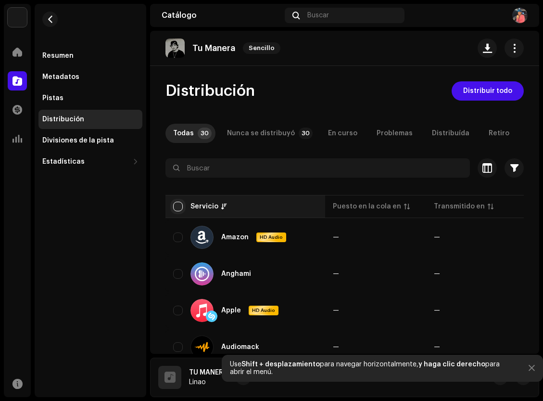
checkbox input "true"
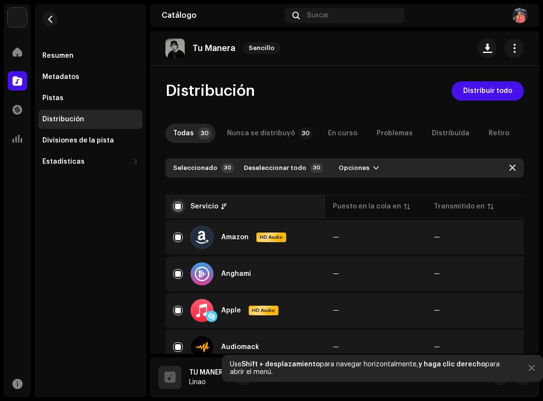
click at [177, 209] on input "checkbox" at bounding box center [178, 207] width 10 height 10
checkbox input "false"
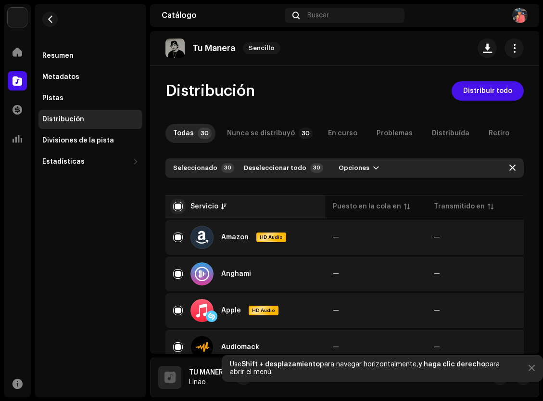
checkbox input "false"
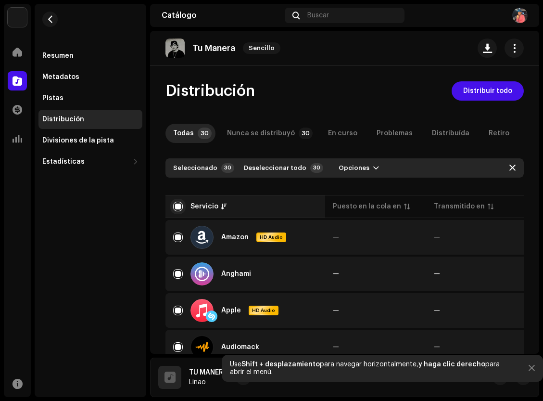
checkbox input "false"
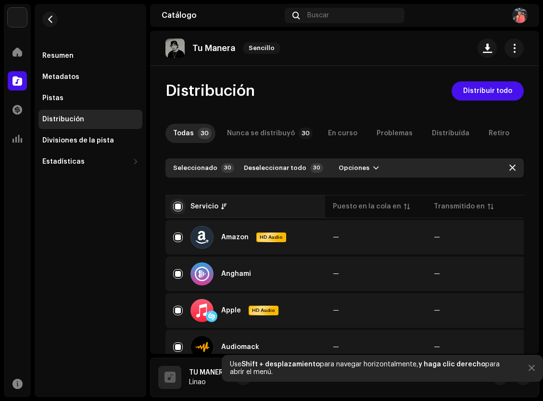
checkbox input "false"
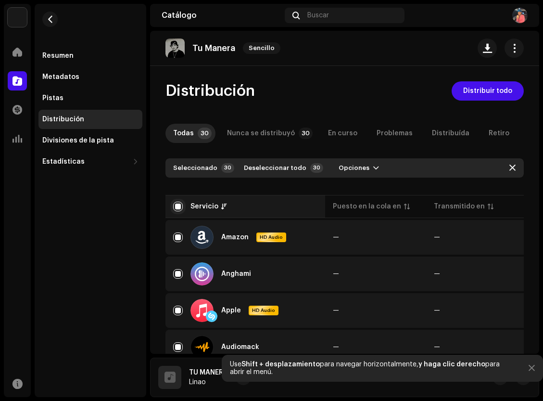
checkbox input "false"
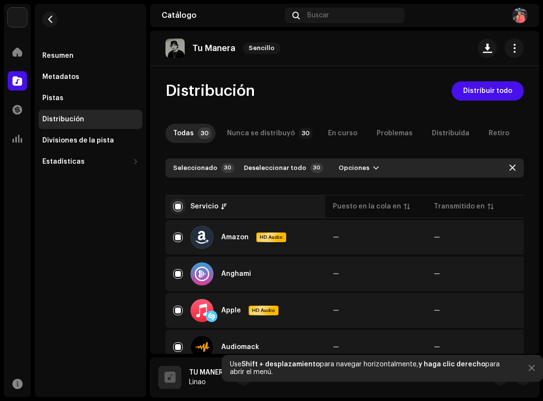
checkbox input "false"
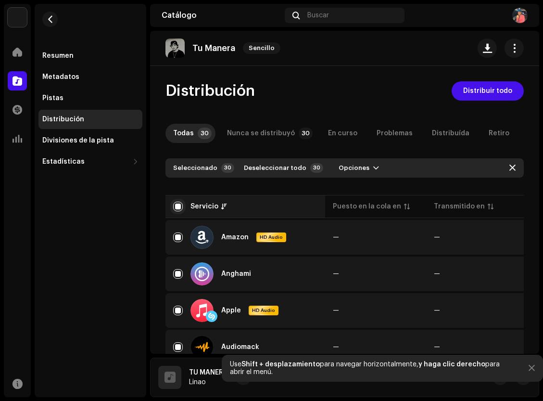
checkbox input "false"
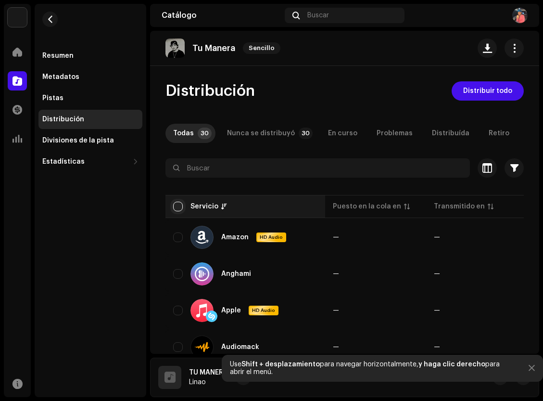
click at [178, 208] on input "checkbox" at bounding box center [178, 207] width 10 height 10
checkbox input "true"
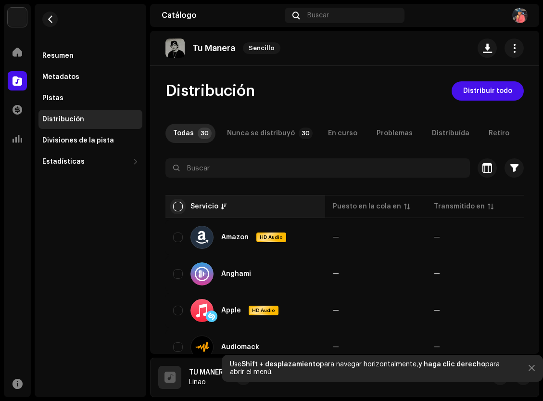
checkbox input "true"
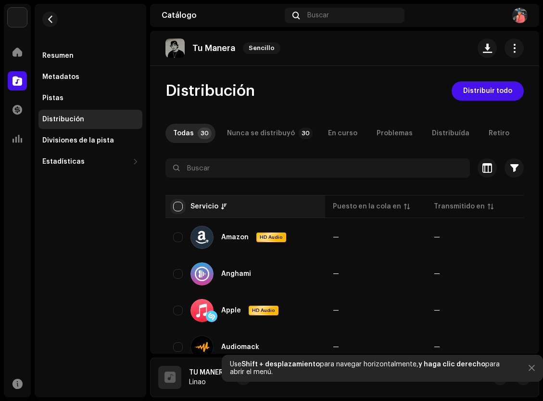
checkbox input "true"
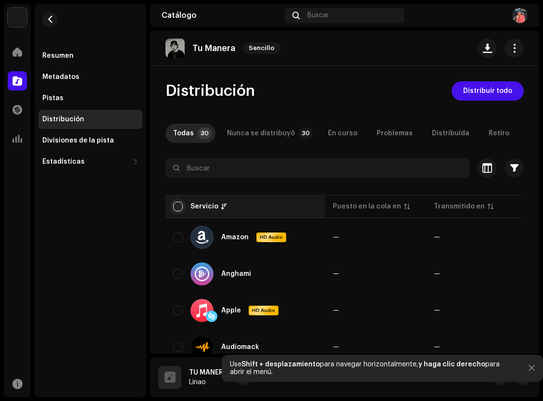
checkbox input "true"
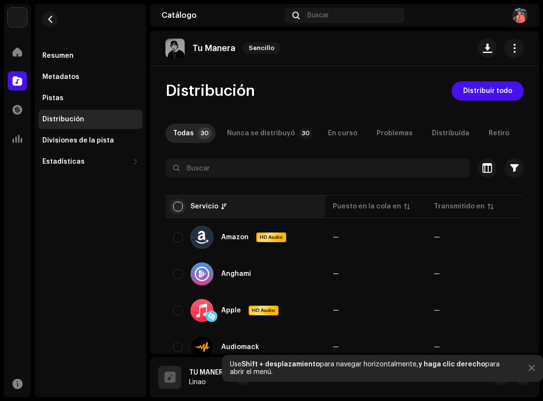
checkbox input "true"
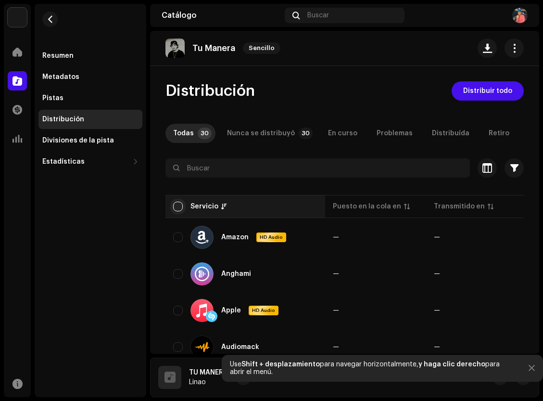
checkbox input "true"
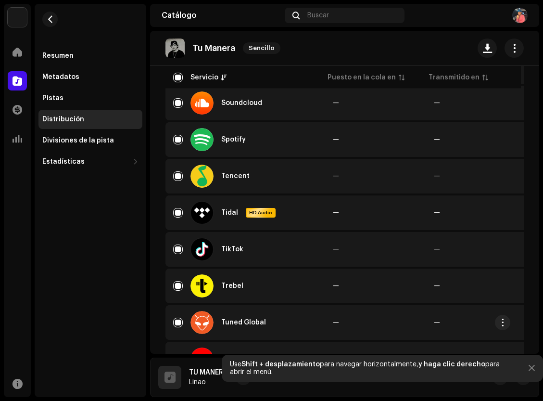
scroll to position [993, 0]
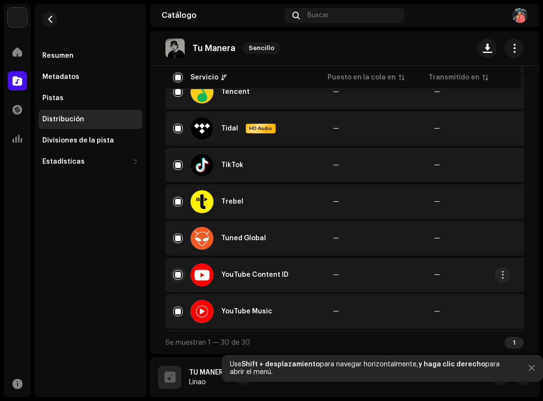
click at [178, 270] on input "Row Selected" at bounding box center [178, 275] width 10 height 10
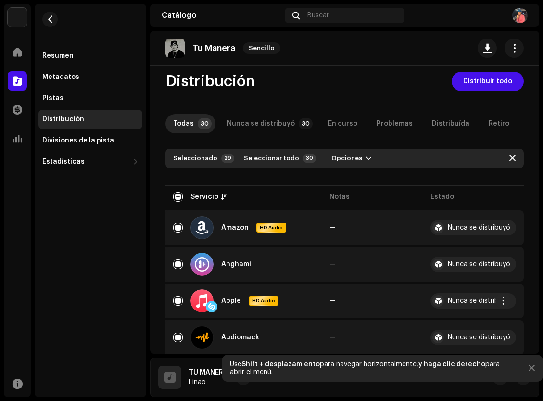
scroll to position [0, 0]
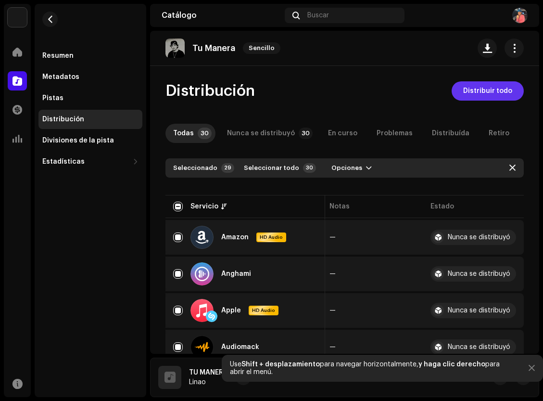
click at [497, 88] on span "Distribuir todo" at bounding box center [487, 90] width 49 height 19
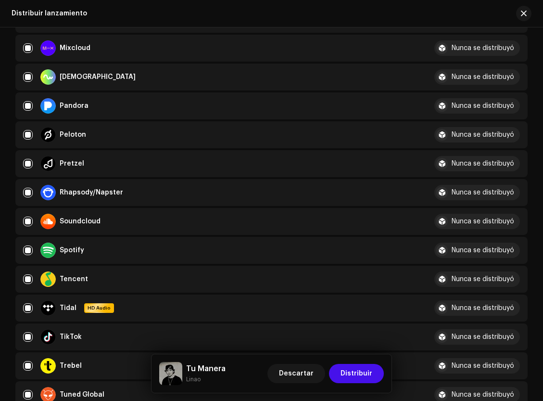
scroll to position [713, 0]
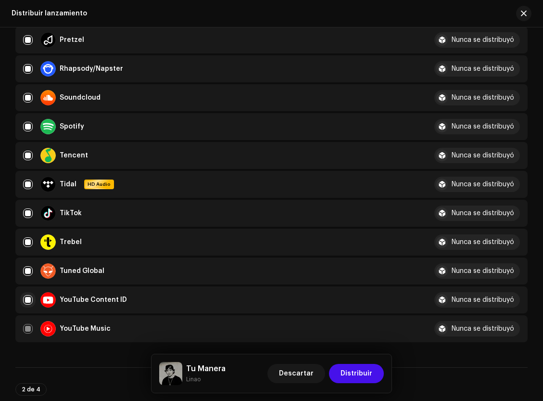
click at [26, 305] on input "checkbox" at bounding box center [28, 300] width 10 height 10
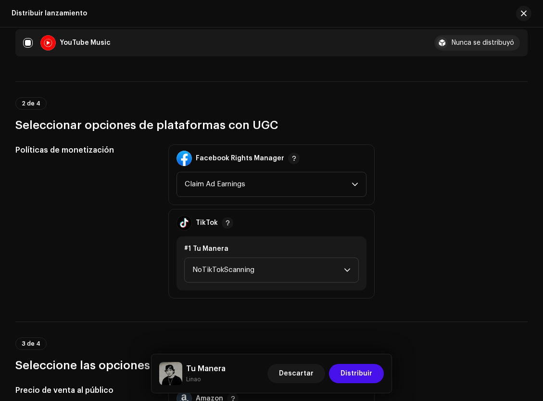
scroll to position [1008, 0]
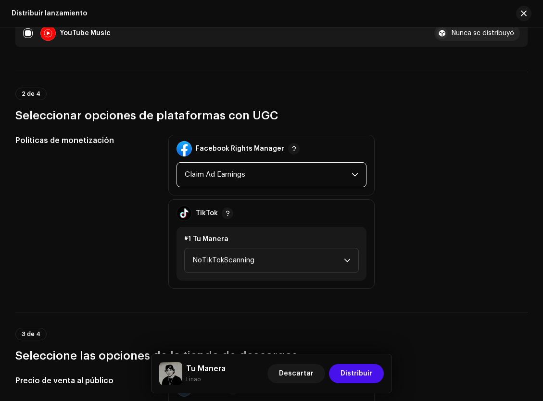
click at [235, 187] on span "Claim Ad Earnings" at bounding box center [268, 175] width 167 height 24
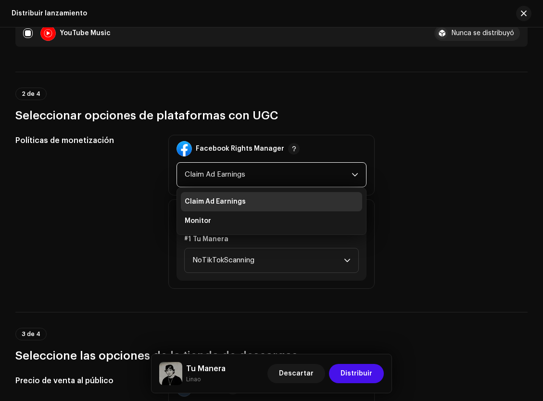
click at [235, 187] on span "Claim Ad Earnings" at bounding box center [268, 175] width 167 height 24
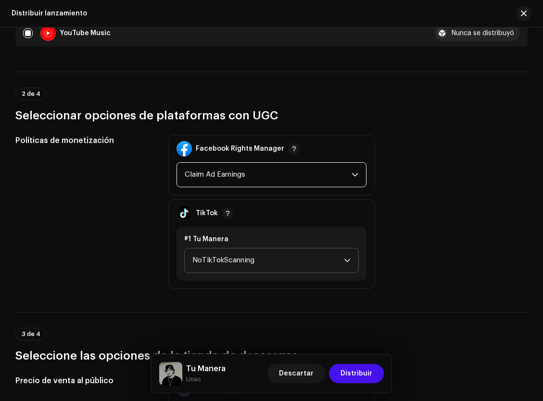
click at [248, 272] on span "NoTikTokScanning" at bounding box center [269, 260] width 152 height 24
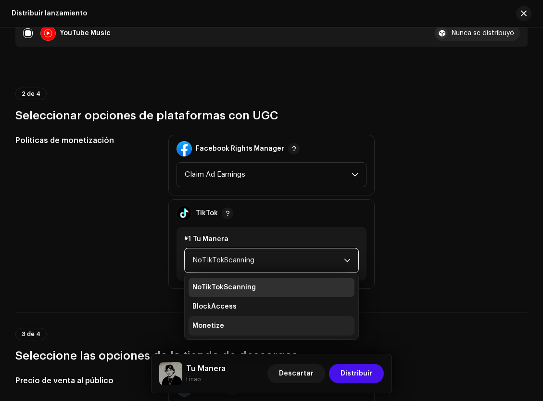
click at [235, 335] on li "Monetize" at bounding box center [272, 325] width 166 height 19
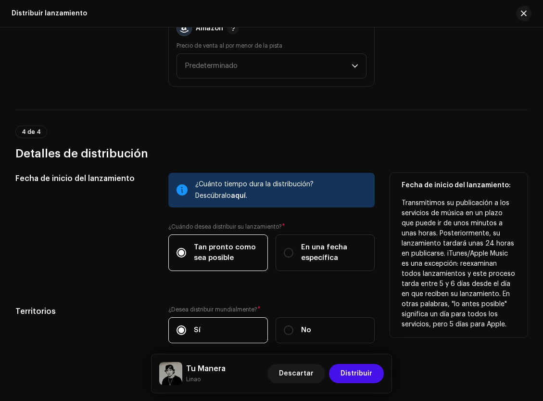
scroll to position [1373, 0]
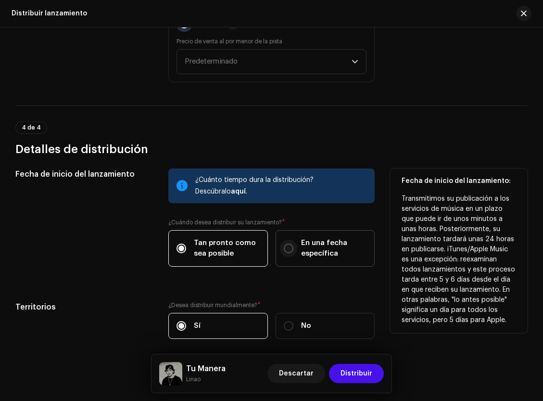
click at [285, 253] on input "En una fecha específica" at bounding box center [289, 249] width 10 height 10
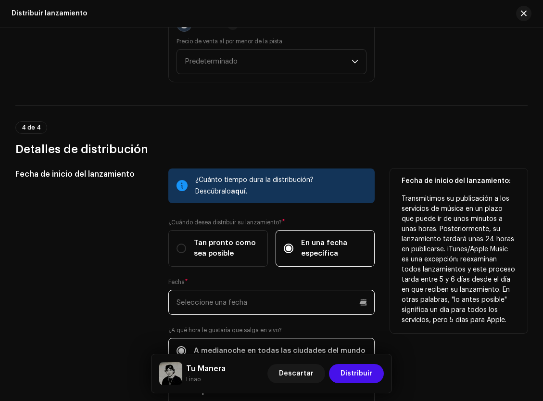
click at [266, 315] on input "text" at bounding box center [271, 302] width 206 height 25
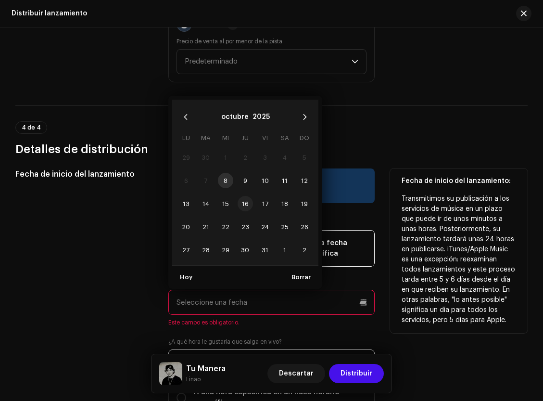
click at [242, 211] on span "16" at bounding box center [245, 203] width 15 height 15
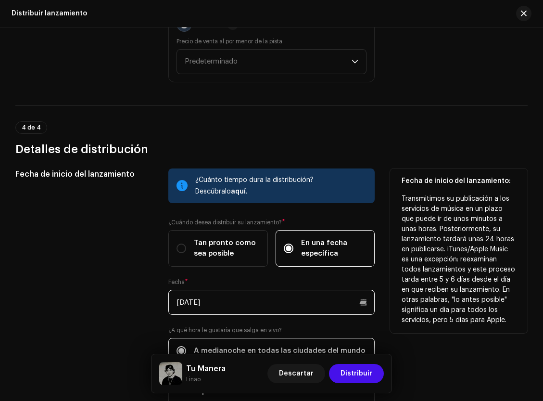
click at [244, 315] on input "[DATE]" at bounding box center [271, 302] width 206 height 25
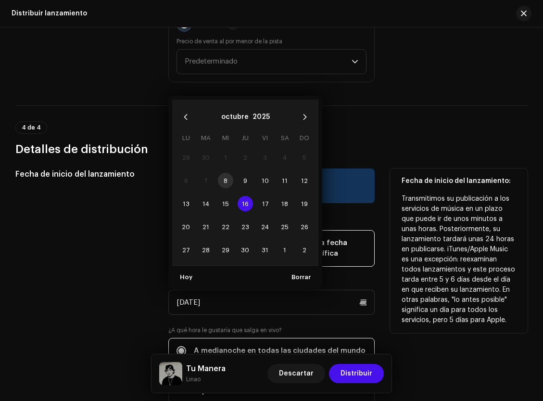
click at [244, 211] on span "16" at bounding box center [245, 203] width 15 height 15
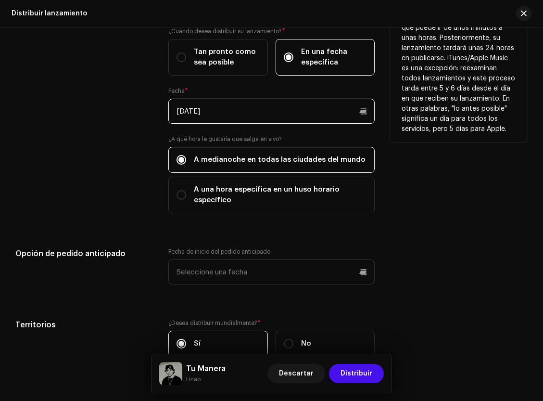
scroll to position [1567, 0]
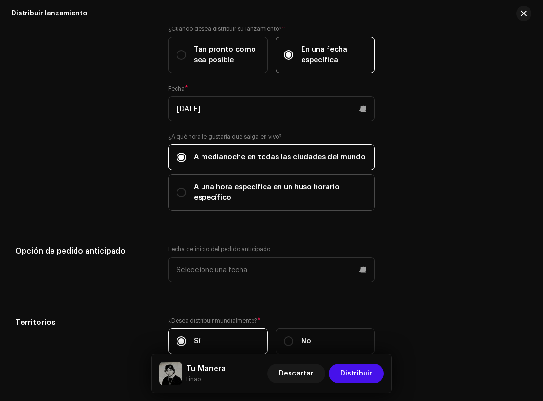
click at [208, 203] on span "A una hora específica en un huso horario específico" at bounding box center [280, 192] width 173 height 21
click at [186, 197] on input "A una hora específica en un huso horario específico" at bounding box center [182, 193] width 10 height 10
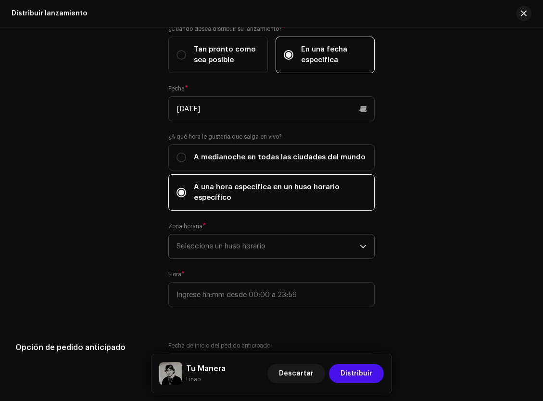
click at [229, 253] on span "Seleccione un huso horario" at bounding box center [268, 246] width 183 height 24
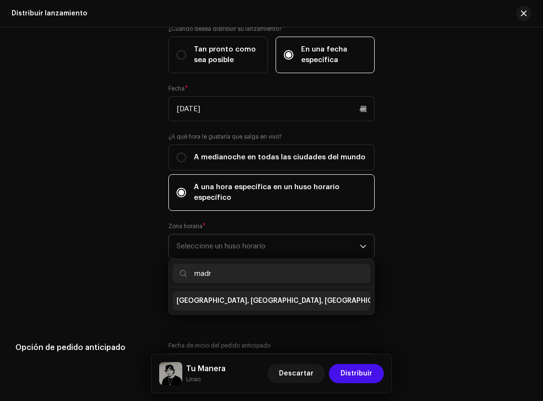
click at [246, 306] on span "[GEOGRAPHIC_DATA], [GEOGRAPHIC_DATA], [GEOGRAPHIC_DATA], [GEOGRAPHIC_DATA]" at bounding box center [323, 301] width 293 height 10
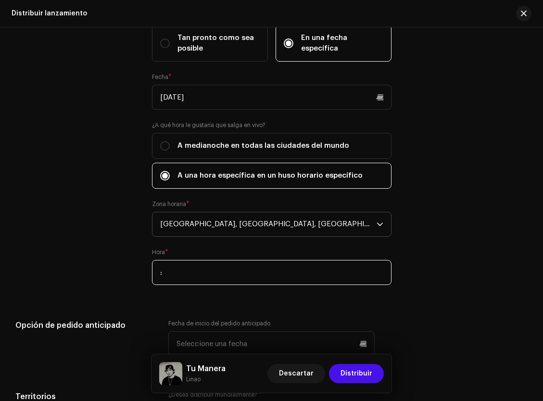
click at [246, 285] on input ":" at bounding box center [272, 272] width 240 height 25
click at [184, 285] on input "00:00" at bounding box center [272, 272] width 240 height 25
click at [468, 257] on div "Fecha de inicio del lanzamiento: Transmitimos su publicación a los servicios de…" at bounding box center [467, 135] width 121 height 321
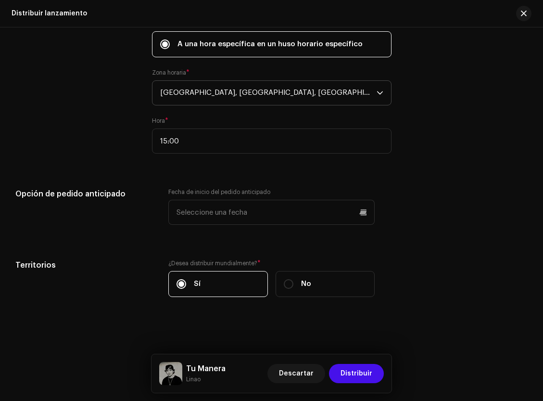
scroll to position [1735, 0]
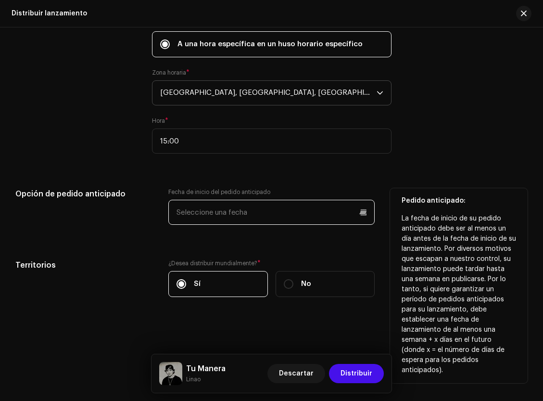
click at [211, 210] on input "text" at bounding box center [271, 212] width 206 height 25
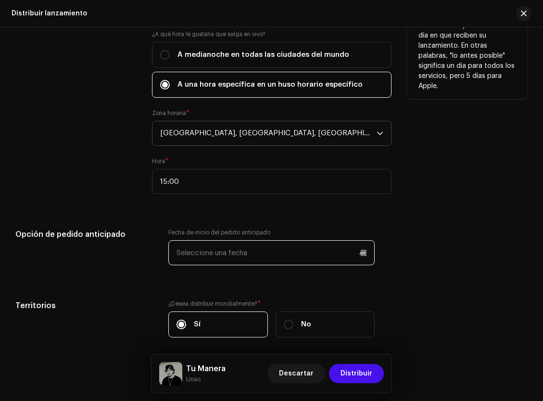
scroll to position [1652, 0]
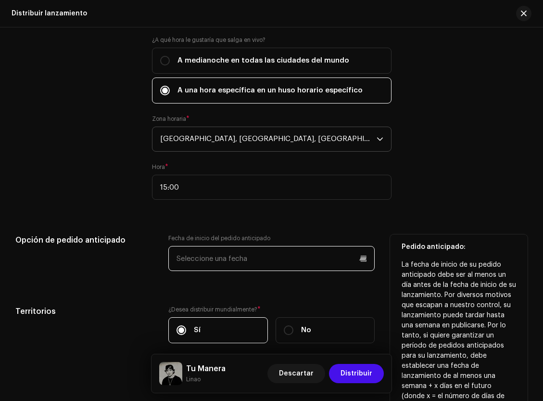
click at [233, 271] on input "text" at bounding box center [271, 258] width 206 height 25
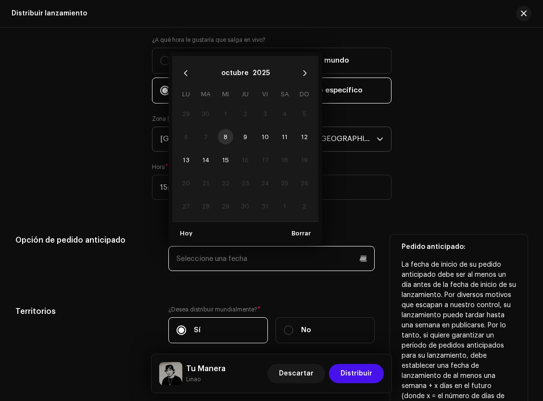
click at [226, 271] on input "text" at bounding box center [271, 258] width 206 height 25
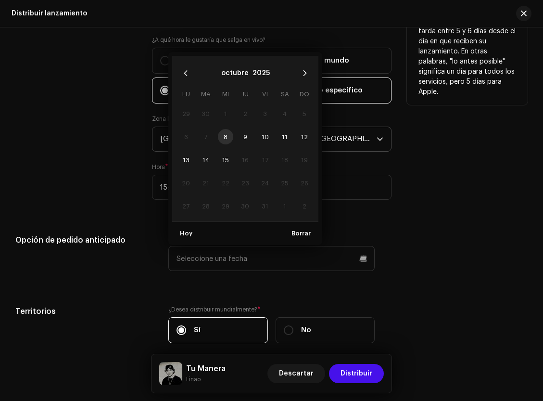
click at [137, 211] on div "Fecha de inicio del lanzamiento" at bounding box center [75, 50] width 121 height 321
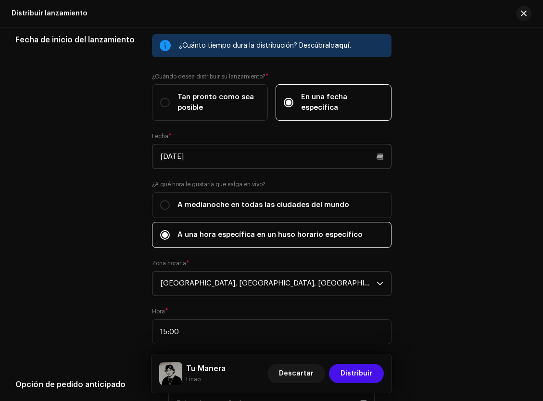
scroll to position [1665, 0]
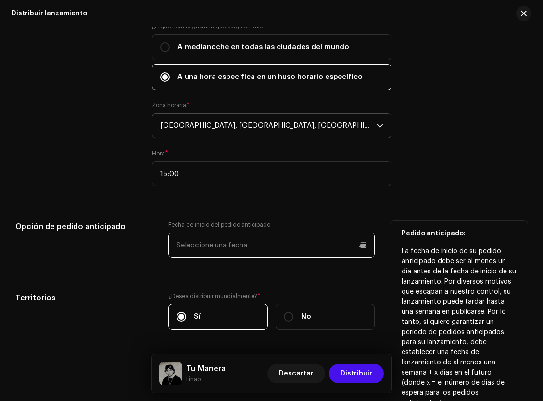
click at [214, 257] on input "text" at bounding box center [271, 244] width 206 height 25
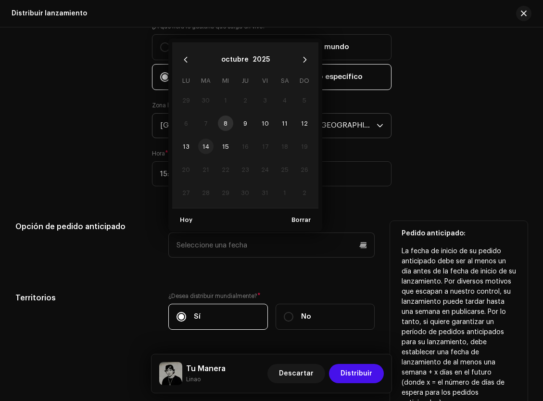
click at [207, 154] on span "14" at bounding box center [205, 146] width 15 height 15
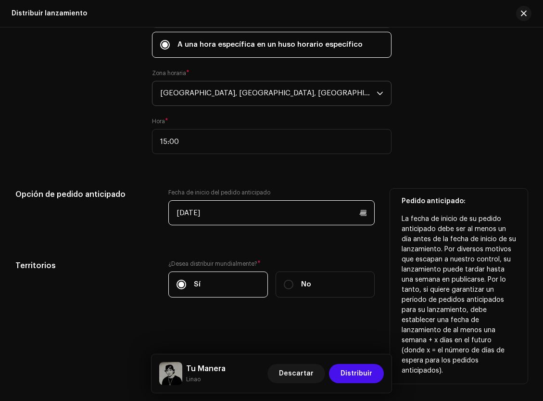
scroll to position [1735, 0]
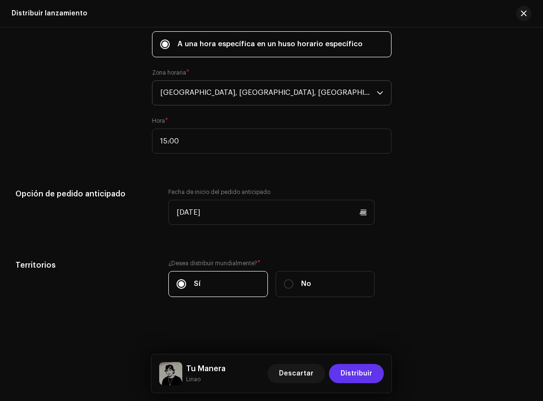
click at [360, 372] on span "Distribuir" at bounding box center [357, 373] width 32 height 19
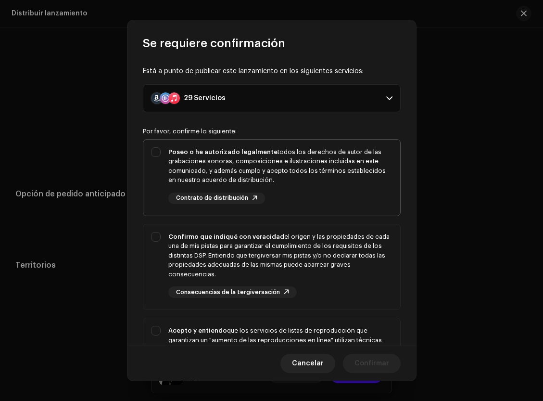
click at [154, 152] on div "Poseo o he autorizado legalmente todos los derechos de autor de las grabaciones…" at bounding box center [271, 176] width 257 height 72
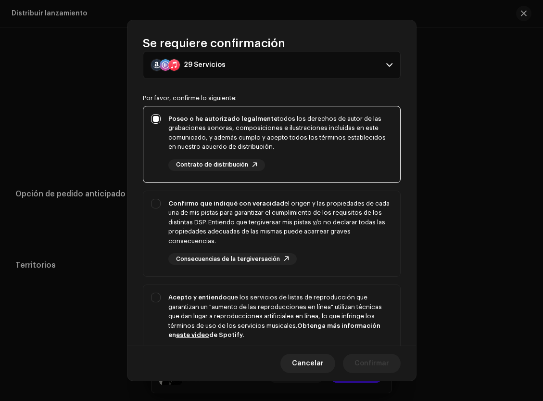
scroll to position [52, 0]
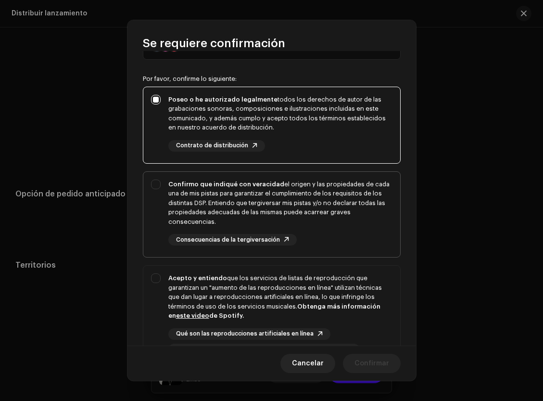
click at [152, 180] on div "Confirmo que indiqué con veracidad el origen y las propiedades de cada una de m…" at bounding box center [271, 213] width 257 height 82
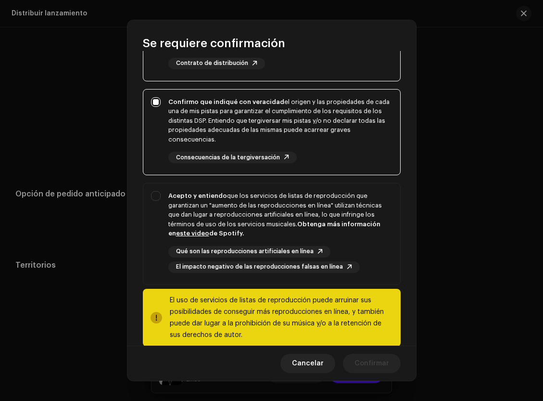
scroll to position [151, 0]
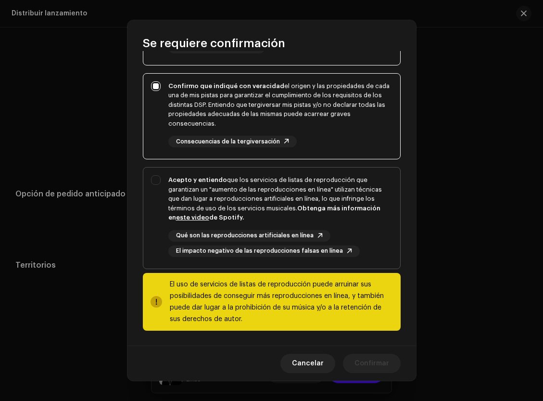
click at [153, 187] on div "Acepto y entiendo que los servicios de listas de reproducción que garantizan un…" at bounding box center [271, 215] width 257 height 97
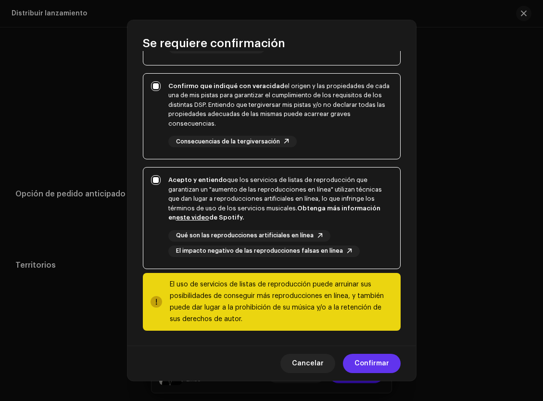
click at [365, 367] on span "Confirmar" at bounding box center [372, 363] width 35 height 19
